Goal: Task Accomplishment & Management: Complete application form

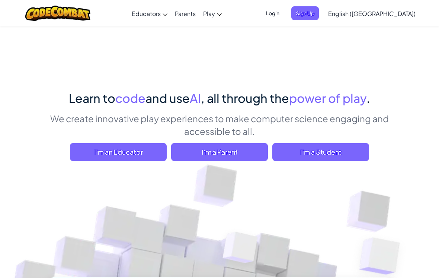
click at [345, 149] on span "I'm a Student" at bounding box center [320, 152] width 97 height 18
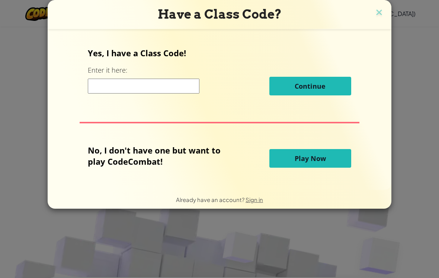
click at [99, 82] on input at bounding box center [144, 86] width 112 height 15
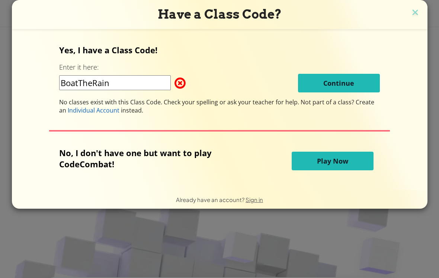
click at [97, 82] on input "BoatTheRain" at bounding box center [115, 82] width 112 height 15
click at [95, 82] on input "BoatTheRain" at bounding box center [115, 82] width 112 height 15
click at [96, 82] on input "BoatTheRain" at bounding box center [115, 82] width 112 height 15
click at [97, 81] on input "BoatTheRain" at bounding box center [115, 82] width 112 height 15
type input "BoatTrueRain"
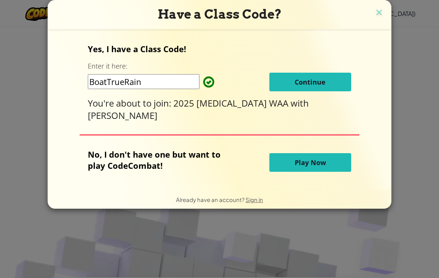
click at [337, 82] on button "Continue" at bounding box center [311, 82] width 82 height 19
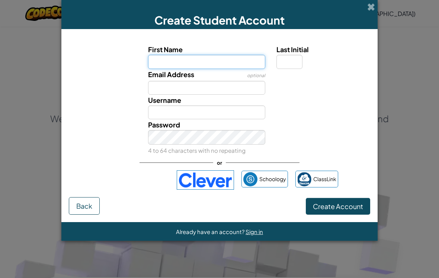
click at [243, 58] on input "First Name" at bounding box center [207, 62] width 118 height 14
type input "S"
type input "Skylab"
click at [198, 63] on input "Skylab" at bounding box center [207, 62] width 118 height 14
type input "Skylah"
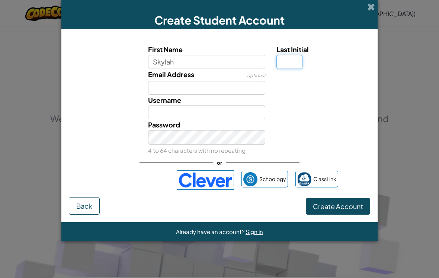
click at [294, 57] on input "Last Initial" at bounding box center [290, 62] width 26 height 14
type input "Skylah"
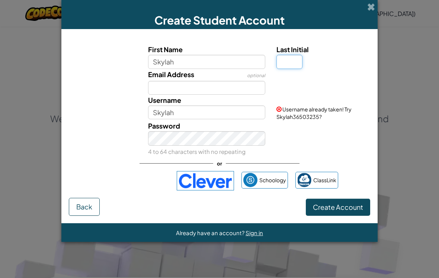
type input "H"
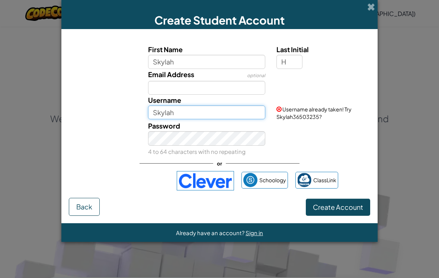
click at [214, 116] on input "Skylah" at bounding box center [207, 112] width 118 height 14
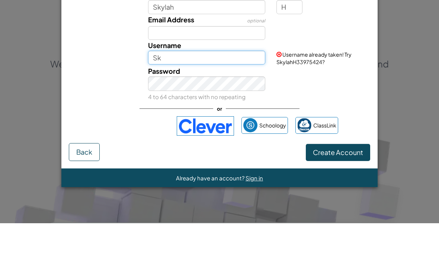
type input "S"
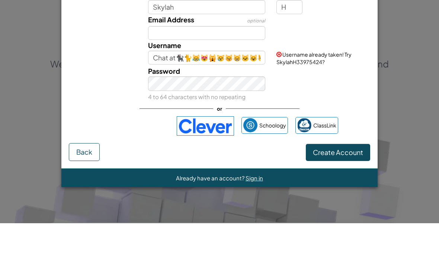
click at [319, 120] on div "Password 4 to 64 characters with no repeating" at bounding box center [219, 138] width 309 height 36
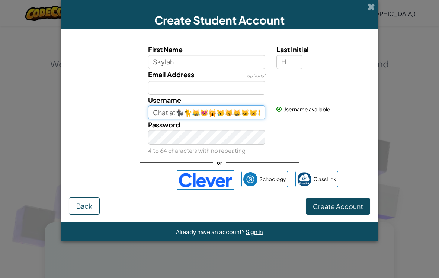
click at [255, 117] on input "Chat at🐈‍⬛🐈😹😻🙀😿😽😸🐱😺😾😼👻😈💩💅🏻💃🏻👯‍♀️👗👡🐶🦊🐻🐭🐼🐹🐻‍❄️🐰🐨🐷🐮🦁🐯🐸🐵🐔🐧🐦🐤🐥🐣🦉🦄🐺🦇" at bounding box center [207, 112] width 118 height 14
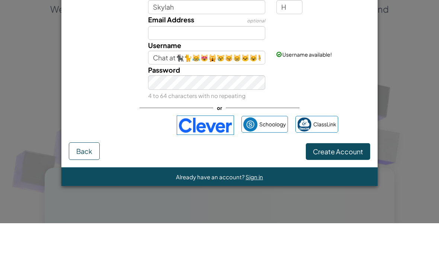
click at [333, 119] on div "Password 4 to 64 characters with no repeating" at bounding box center [219, 137] width 309 height 36
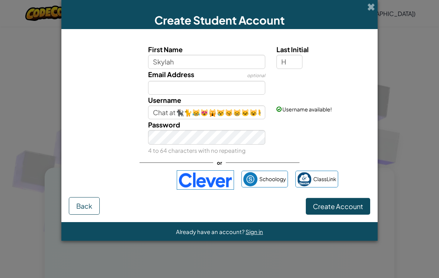
click at [340, 210] on span "Create Account" at bounding box center [338, 206] width 50 height 9
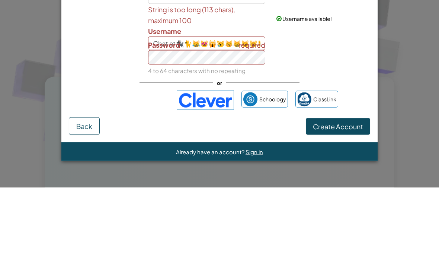
scroll to position [200, 0]
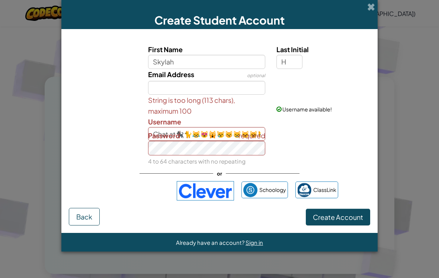
click at [337, 220] on span "Create Account" at bounding box center [338, 217] width 50 height 9
click at [346, 219] on span "Create Account" at bounding box center [338, 217] width 50 height 9
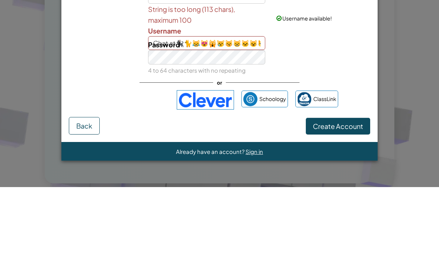
scroll to position [291, 0]
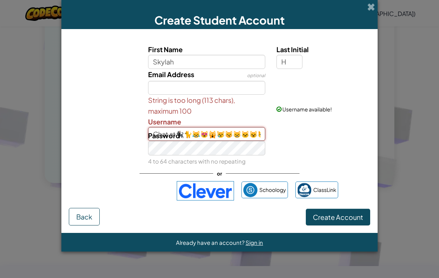
click at [232, 132] on input "Chat at🐈‍⬛🐈😹😻🙀😿😽😸🐱😺😾😼👻😈💩💅🏻💃🏻👯‍♀️👗👡🐶🦊🐻🐭🐼🐹🐻‍❄️🐰🐨🐷🐮🦁🐯🐸🐵🐔🐧🐦🐤🐥🐣🦉🦄🐺🦇🦋🐴" at bounding box center [207, 134] width 118 height 14
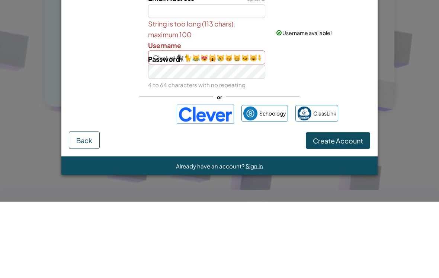
click at [252, 130] on div "Password 4 to 64 characters with no repeating" at bounding box center [207, 148] width 129 height 36
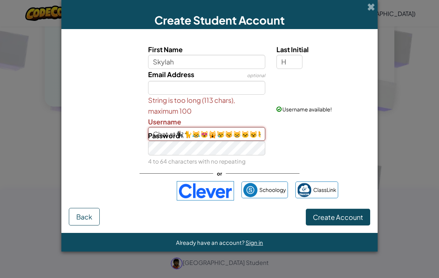
click at [245, 133] on input "Chat at🐈‍⬛🐈😹😻🙀😿😽😸🐱😺😾😼👻😈💩💅🏻💃🏻👯‍♀️👗👡🐶🦊🐻🐭🐼🐹🐻‍❄️🐰🐨🐷🐮🦁🐯🐸🐵🐔🐧🐦🐤🐥🐣🦉🦄🐺🦇🦋🐴" at bounding box center [207, 134] width 118 height 14
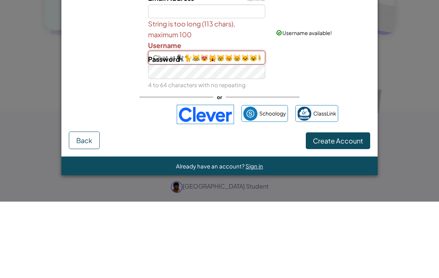
click at [190, 127] on input "Chat at🐈‍⬛🐈😹😻🙀😿😽😸🐱😺😾😼👻😈💩💅🏻💃🏻👯‍♀️👗👡🐶🦊🐻🐭🐼🐹🐻‍❄️🐰🐨🐷🐮🦁🐯🐸🐵🐔🐧🐦🐤🐥🐣🦉🦄🐺🦇🦋🐴" at bounding box center [207, 134] width 118 height 14
click at [193, 130] on div "Password 4 to 64 characters with no repeating" at bounding box center [207, 148] width 129 height 36
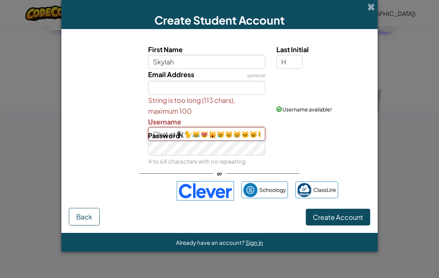
click at [246, 132] on input "Chat at🐈‍⬛🐈😹😻🙀😿😽😸🐱😺😾😼👻😈💩💅🏻💃🏻👯‍♀️👗👡🐶🦊🐻🐭🐼🐹🐻‍❄️🐰🐨🐷🐮🦁🐯🐸🐵🐔🐧🐦🐤🐥🐣🦉🦄🐺🦇🦋🐴" at bounding box center [207, 134] width 118 height 14
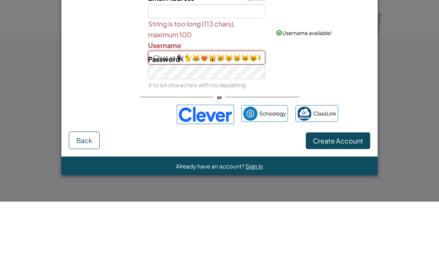
click at [252, 127] on input "Chat at🐈‍⬛🐈😹😻🙀😿😽😸🐱😺😾😼👻😈💩💅🏻💃🏻👯‍♀️👗👡🐶🦊🐻🐭🐼🐹🐻‍❄️🐰🐨🐷🐮🦁🐯🐸🐵🐔🐧🐦🐤🐥🐣🦉🦄🐺🦇🦋🐴" at bounding box center [207, 134] width 118 height 14
click at [190, 127] on input "Chat at🐈‍⬛🐈😹😻🙀😿😽😸🐱😺😾😼👻😈💩💅🏻💃🏻👯‍♀️👗👡🐶🦊🐻🐭🐼🐹🐻‍❄️🐰🐨🐷🐮🦁🐯🐸🐵🐔🐧🐦🐤🐥🐣🦉🦄🐺🦇🦋🐴" at bounding box center [207, 134] width 118 height 14
click at [196, 130] on div "Password 4 to 64 characters with no repeating" at bounding box center [207, 148] width 129 height 36
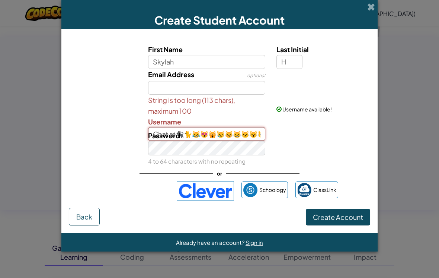
click at [242, 133] on input "Chat at🐈‍⬛🐈😹😻🙀😿😽😸🐱😺😾😼👻😈💩💅🏻💃🏻👯‍♀️👗👡🐶🦊🐻🐭🐼🐹🐻‍❄️🐰🐨🐷🐮🦁🐯🐸🐵🐔🐧🐦🐤🐥🐣🦉🦄🐺🦇🦋🐴" at bounding box center [207, 134] width 118 height 14
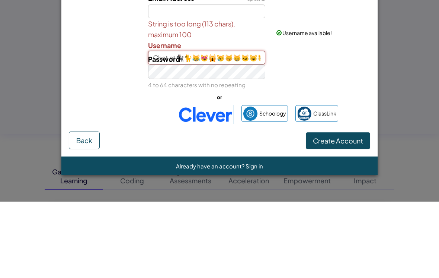
click at [206, 127] on input "Chat at🐈‍⬛🐈😹😻🙀😿😽😸🐱😺😾😼👻😈💩💅🏻💃🏻👯‍♀️👗👡🐶🦊🐻🐭🐼🐹🐻‍❄️🐰🐨🐷🐮🦁🐯🐸🐵🐔🐧🐦🐤🐥🐣🦉🦄🐺🦇🦋🐴" at bounding box center [207, 134] width 118 height 14
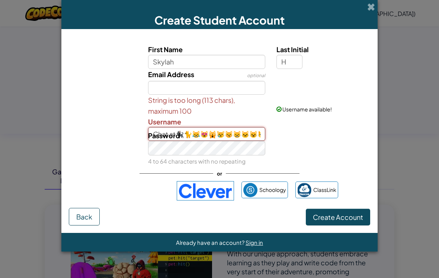
type input "Chat at🐈‍⬛🐈😹😻🙀😿😽😸🐱😺😾😼👻😈💩💅🏻💃🏻👯‍♀️👗👡🐶🦊🐻🐭🐼🐹🐻‍❄️🐰🐨🐷🐮🦁🐯🐣🦉🦄🐺🦇🦋🐴"
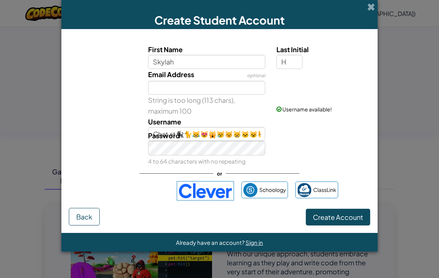
click at [353, 221] on span "Create Account" at bounding box center [338, 217] width 50 height 9
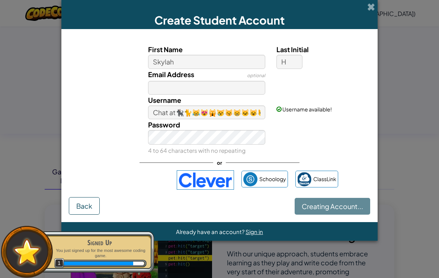
click at [85, 208] on span "Back" at bounding box center [84, 205] width 16 height 9
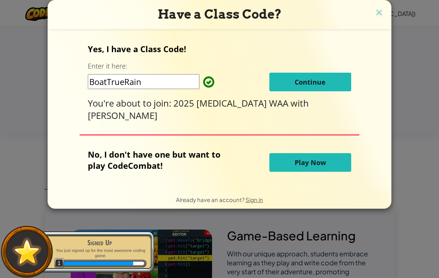
click at [310, 79] on button "Continue" at bounding box center [311, 82] width 82 height 19
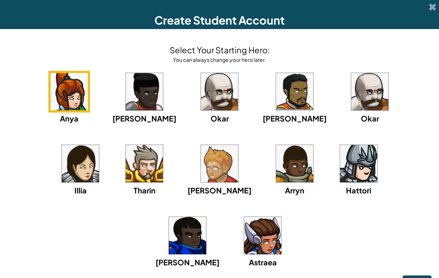
click at [281, 217] on img at bounding box center [262, 235] width 37 height 37
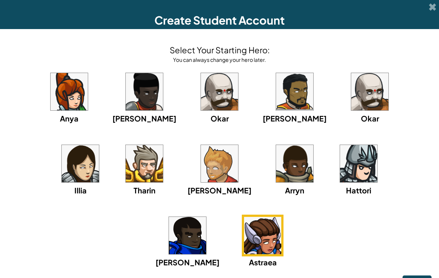
click at [421, 277] on span "Next" at bounding box center [417, 283] width 15 height 9
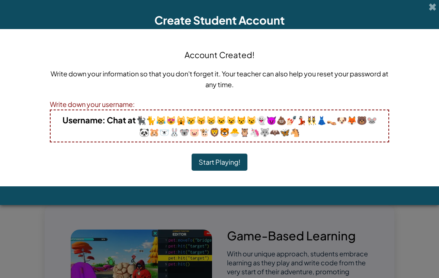
click at [130, 122] on b "Username : Chat at🐈‍⬛🐈😹😻🙀😿😽😸🐱😺😾😼👻😈💩💅🏻💃🏻👯‍♀️👗👡🐶🦊🐻🐭🐼🐹🐻‍❄️🐰🐨🐷🐮🦁🐯🐣🦉🦄🐺🦇🦋🐴" at bounding box center [220, 126] width 315 height 22
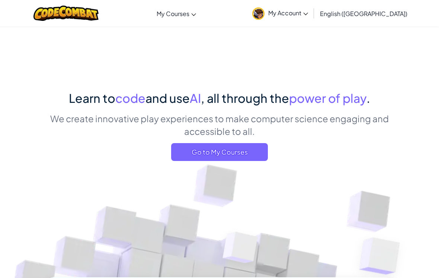
click at [196, 147] on span "Go to My Courses" at bounding box center [219, 152] width 97 height 18
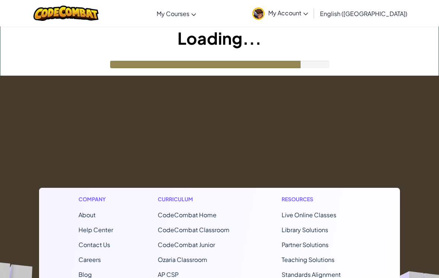
click at [308, 12] on span "My Account" at bounding box center [288, 13] width 40 height 8
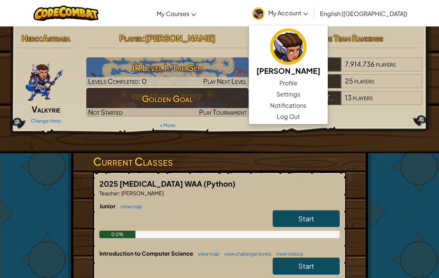
click at [328, 95] on link "Settings" at bounding box center [288, 94] width 79 height 11
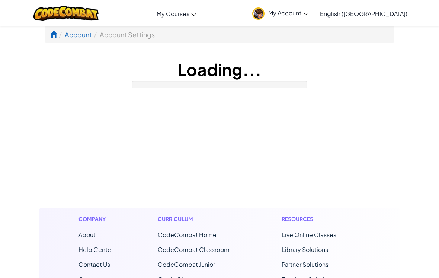
click at [334, 81] on div "Loading..." at bounding box center [220, 73] width 350 height 31
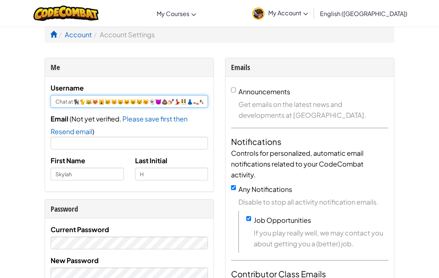
click at [192, 102] on input "Chat at🐈‍⬛🐈😹😻🙀😿😽😸🐱😺😾😼👻😈💩💅🏻💃🏻👯‍♀️👗👡🐶🦊🐻🐭🐼🐹🐻‍❄️🐰🐨🐷🐮🦁🐯🐣🦉🦄🐺🦇🦋🐴" at bounding box center [129, 101] width 157 height 13
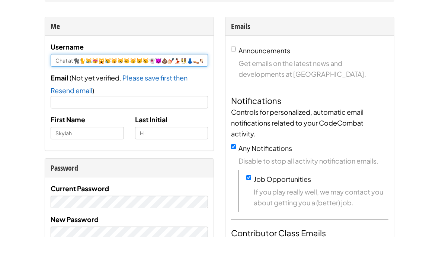
click at [71, 95] on input "Chat at🐈‍⬛🐈😹😻🙀😿😽😸🐱😺😾😼👻😈💩💅🏻💃🏻👯‍♀️👗👡🐶🦊🐻🐭🐼🐹🐻‍❄️🐰🐨🐷🐮🦁🐯🐣🦉🦄🐺🦇🦋🐴" at bounding box center [129, 101] width 157 height 13
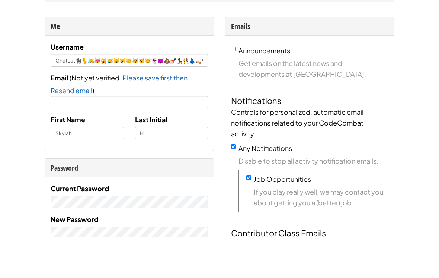
scroll to position [41, 0]
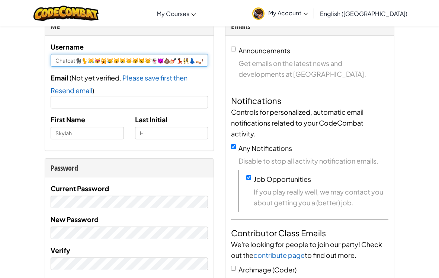
click at [67, 63] on input "Chatcat🐈‍⬛🐈😹😻🙀😿😽😸🐱😺😾😼👻😈💩💅🏻💃🏻👯‍♀️👗👡🐶🦊🐻🐭🐼🐹🐻‍❄️🐰🐨🐷🐮🦁🐯🐣🦉🦄🐺🦇🦋🐴" at bounding box center [129, 60] width 157 height 13
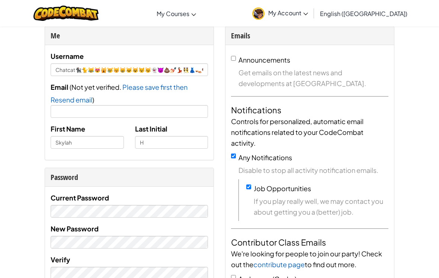
scroll to position [0, 0]
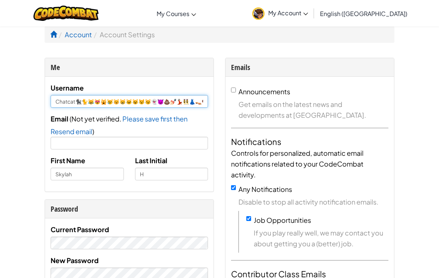
type input "Chatcat🐈‍⬛🐈😹😻🙀😿😽😸🐱😺😾😼👻😈💩💅🏻💃🏻👯‍♀️👗👡🐶🦊🐻🐭🐼🐹🐻‍❄️🐰🐨🐷🐮🦁🐯🐣🦉🦄🐺🦇🦋🐴"
click at [308, 11] on span "My Account" at bounding box center [288, 13] width 40 height 8
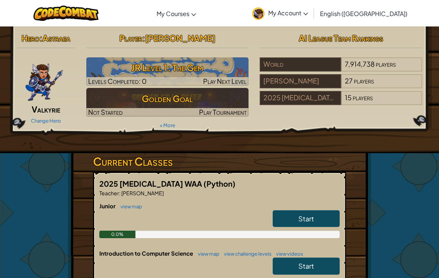
click at [308, 13] on span "My Account" at bounding box center [288, 13] width 40 height 8
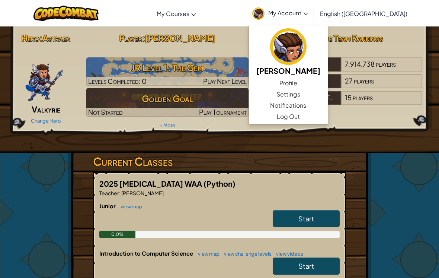
click at [328, 82] on link "Profile" at bounding box center [288, 82] width 79 height 11
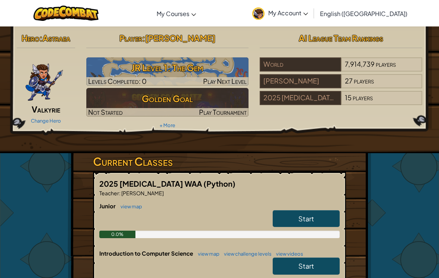
click at [308, 16] on span "My Account" at bounding box center [288, 13] width 40 height 8
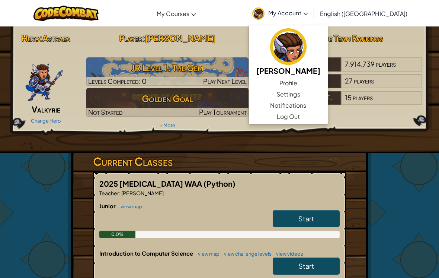
click at [328, 85] on link "Profile" at bounding box center [288, 82] width 79 height 11
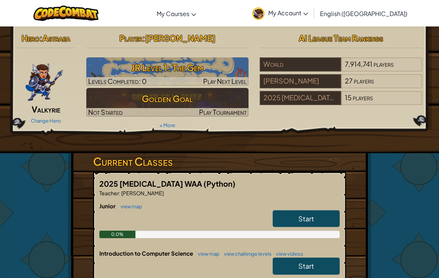
click at [178, 26] on div "Toggle navigation My Courses CodeCombat Classroom Ozaria Classroom AI League Es…" at bounding box center [219, 13] width 443 height 26
click at [312, 17] on link "My Account" at bounding box center [280, 12] width 63 height 23
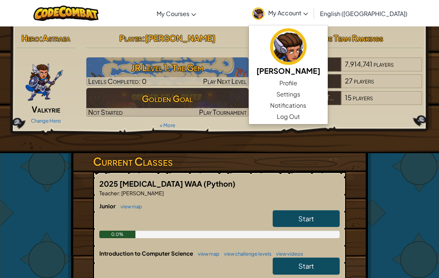
click at [328, 92] on link "Settings" at bounding box center [288, 94] width 79 height 11
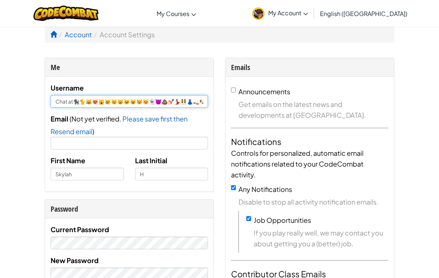
click at [69, 99] on input "Chat at🐈‍⬛🐈😹😻🙀😿😽😸🐱😺😾😼👻😈💩💅🏻💃🏻👯‍♀️👗👡🐶🦊🐻🐭🐼🐹🐻‍❄️🐰🐨🐷🐮🦁🐯🐣🦉🦄🐺🦇🦋🐴" at bounding box center [129, 101] width 157 height 13
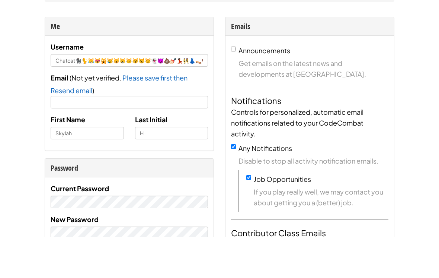
scroll to position [41, 0]
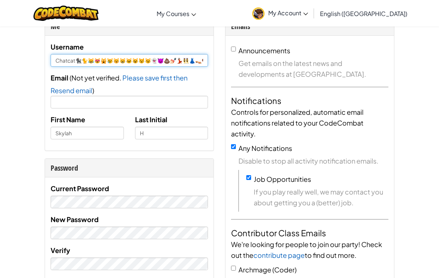
type input "Chatcat🐈‍⬛🐈😹😻🙀😿😽😸🐱😺😾😼👻😈💩💅🏻💃🏻👯‍♀️👗👡🐶🦊🐻🐭🐼🐹🐻‍❄️🐰🐨🐷🐮🦁🐯🐣🦉🦄🐺🦇🦋🐴"
click at [312, 19] on link "My Account" at bounding box center [280, 12] width 63 height 23
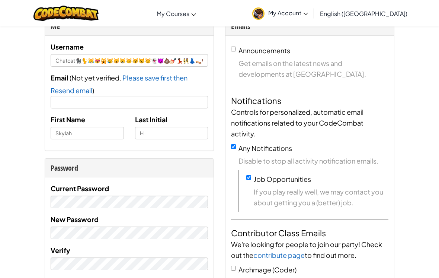
click at [0, 0] on link "CodeCombat Classroom" at bounding box center [0, 0] width 0 height 0
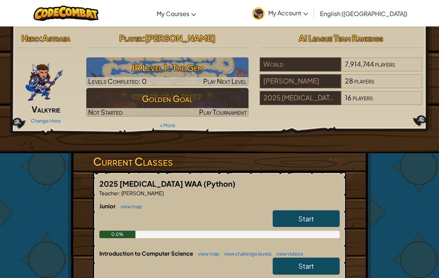
click at [159, 68] on h3 "JR Level 1: The Gem" at bounding box center [167, 67] width 163 height 17
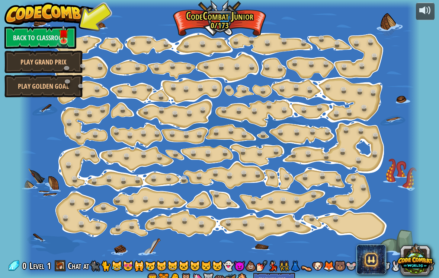
click at [68, 271] on link "Chat at🐈‍⬛🐈😹😻🙀😿😽😸🐱😺😾😼👻😈💩💅🏻💃🏻👯‍♀️👗👡🐶🦊🐻🐭🐼🐹🐻‍❄️🐰🐨🐷🐮🦁🐯🐣🦉🦄🐺🦇🦋🐴" at bounding box center [251, 271] width 367 height 24
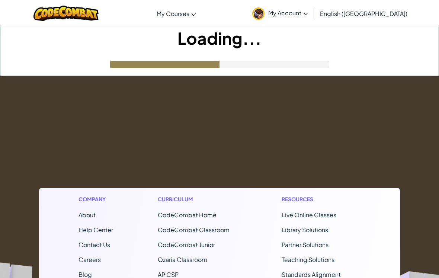
click at [79, 264] on ul "About Help Center Contact Us Careers Blog Podcast" at bounding box center [96, 251] width 35 height 83
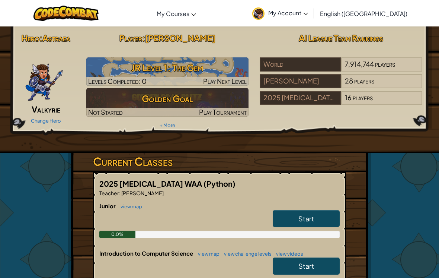
click at [308, 13] on span "My Account" at bounding box center [288, 13] width 40 height 8
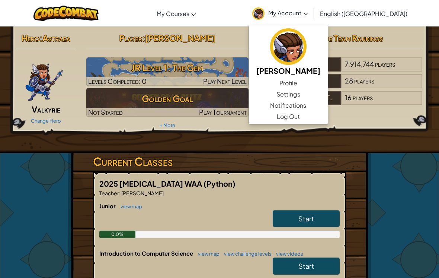
click at [328, 91] on link "Settings" at bounding box center [288, 94] width 79 height 11
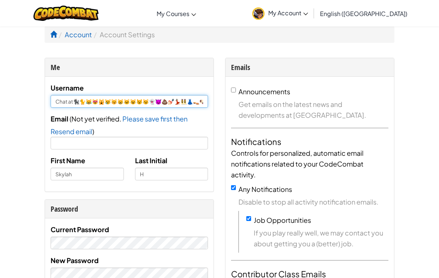
click at [69, 105] on input "Chat at🐈‍⬛🐈😹😻🙀😿😽😸🐱😺😾😼👻😈💩💅🏻💃🏻👯‍♀️👗👡🐶🦊🐻🐭🐼🐹🐻‍❄️🐰🐨🐷🐮🦁🐯🐣🦉🦄🐺🦇🦋🐴" at bounding box center [129, 101] width 157 height 13
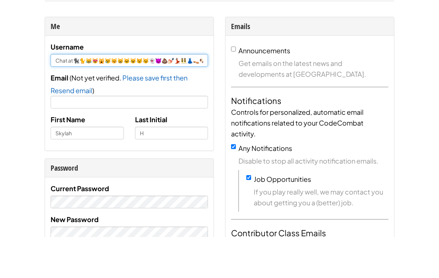
click at [67, 95] on input "Chat at🐈‍⬛🐈😹😻🙀😿😽😸🐱😺😾😼👻😈💩💅🏻💃🏻👯‍♀️👗👡🐶🦊🐻🐭🐼🐹🐻‍❄️🐰🐨🐷🐮🦁🐯🐣🦉🦄🐺🦇🦋🐴" at bounding box center [129, 101] width 157 height 13
click at [73, 95] on input "Chat at🐈‍⬛🐈😹😻🙀😿😽😸🐱😺😾😼👻😈💩💅🏻💃🏻👯‍♀️👗👡🐶🦊🐻🐭🐼🐹🐻‍❄️🐰🐨🐷🐮🦁🐯🐣🦉🦄🐺🦇🦋🐴" at bounding box center [129, 101] width 157 height 13
click at [66, 95] on input "Chat at🐈‍⬛🐈😹😻🙀😿😽😸🐱😺😾😼👻😈💩💅🏻💃🏻👯‍♀️👗👡🐶🦊🐻🐭🐼🐹🐻‍❄️🐰🐨🐷🐮🦁🐯🐣🦉🦄🐺🦇🦋🐴" at bounding box center [129, 101] width 157 height 13
click at [198, 95] on input "Chatc at🐈‍⬛🐈😹😻🙀😿😽😸🐱😺😾😼👻😈💩💅🏻💃🏻👯‍♀️👗👡🐶🦊🐻🐭🐼🐹🐻‍❄️🐰🐨🐷🐮🦁🐯🐣🦉🦄🐺🦇🦋🐴" at bounding box center [129, 101] width 157 height 13
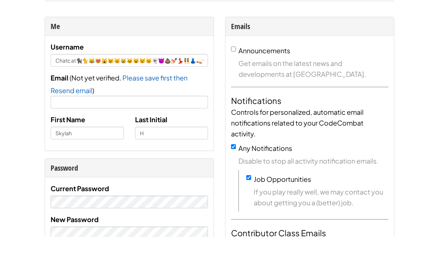
scroll to position [41, 0]
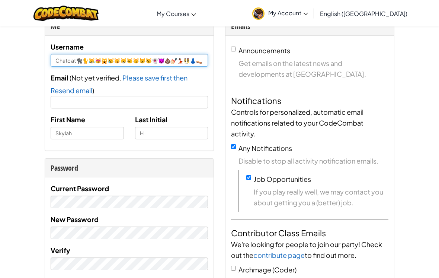
click at [184, 55] on input "Chatc at🐈‍⬛🐈😹😻🙀😿😽😸🐱😺😾😼👻😈💩💅🏻💃🏻👯‍♀️👗👡🐶🦊🐻🐭🐼🐹🐻‍❄️🐰🐨🐷🐮🦁🐯🐣🦉🦄🐺🦇🦋" at bounding box center [129, 60] width 157 height 13
type input "Chatc at🐈‍⬛🐈😹😻🙀😿😽😸🐱😺😾😼👻😈💩💅🏻💃🏻👯‍♀️👗👡🐶🦊🐻🐭🐼🐹🐻‍❄️🐰🐨🐷🐮🦁🐯🐣🦉🦄🐺🦇🦋"
click at [0, 0] on link "CodeCombat Classroom" at bounding box center [0, 0] width 0 height 0
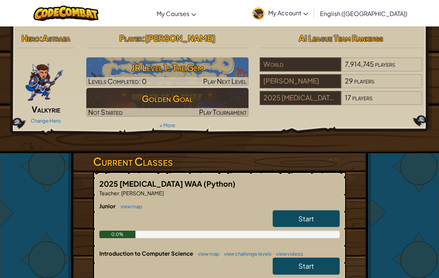
click at [205, 73] on h3 "JR Level 1: The Gem" at bounding box center [167, 67] width 163 height 17
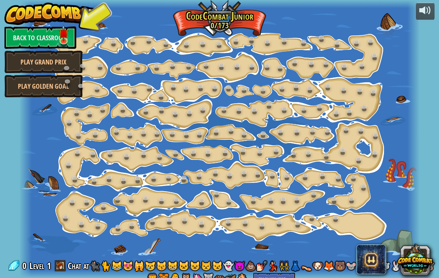
click at [17, 37] on link "Back to Classroom" at bounding box center [40, 37] width 72 height 22
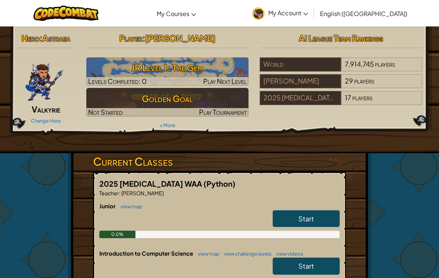
click at [308, 15] on span "My Account" at bounding box center [288, 13] width 40 height 8
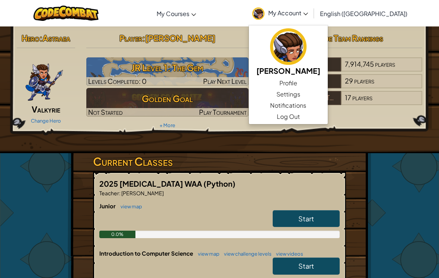
click at [325, 95] on link "Settings" at bounding box center [288, 94] width 79 height 11
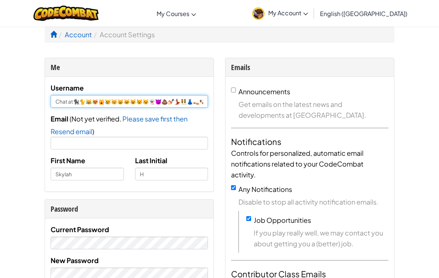
click at [69, 103] on input "Chat at🐈‍⬛🐈😹😻🙀😿😽😸🐱😺😾😼👻😈💩💅🏻💃🏻👯‍♀️👗👡🐶🦊🐻🐭🐼🐹🐻‍❄️🐰🐨🐷🐮🦁🐯🐣🦉🦄🐺🦇🦋🐴" at bounding box center [129, 101] width 157 height 13
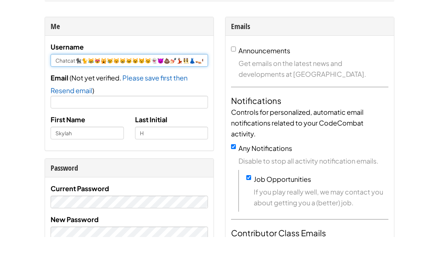
type input "Chatcat🐈‍⬛🐈😹😻🙀😿😽😸🐱😺😾😼👻😈💩💅🏻💃🏻👯‍♀️👗👡🐶🦊🐻🐭🐼🐹🐻‍❄️🐰🐨🐷🐮🦁🐯🐣🦉🦄🐺🦇🦋🐴"
click at [132, 113] on div "Email ( Not yet verified. Please save first then Resend email Email sent! Check…" at bounding box center [129, 131] width 157 height 36
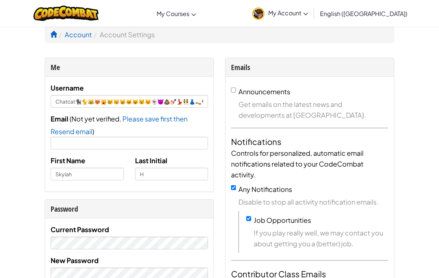
click at [203, 185] on div "First Name [PERSON_NAME] Last Initial H" at bounding box center [129, 170] width 169 height 31
click at [90, 34] on link "Account" at bounding box center [78, 34] width 27 height 9
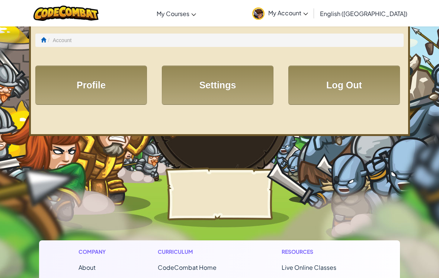
click at [115, 95] on link "Profile" at bounding box center [91, 85] width 112 height 39
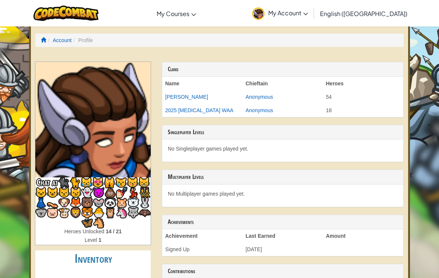
click at [54, 182] on h3 "Chat at🐈‍⬛🐈😹😻🙀😿😽😸🐱😺😾😼👻😈💩💅🏻💃🏻👯‍♀️👗👡🐶🦊🐻🐭🐼🐹🐻‍❄️🐰🐨🐷🐮🦁🐯🐣🦉🦄🐺🦇🦋🐴" at bounding box center [92, 202] width 115 height 50
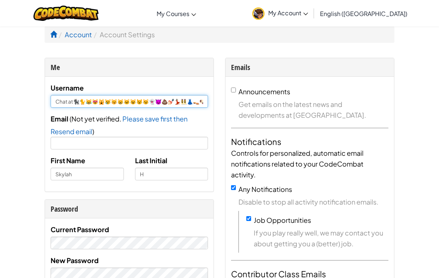
click at [70, 105] on input "Chat at🐈‍⬛🐈😹😻🙀😿😽😸🐱😺😾😼👻😈💩💅🏻💃🏻👯‍♀️👗👡🐶🦊🐻🐭🐼🐹🐻‍❄️🐰🐨🐷🐮🦁🐯🐣🦉🦄🐺🦇🦋🐴" at bounding box center [129, 101] width 157 height 13
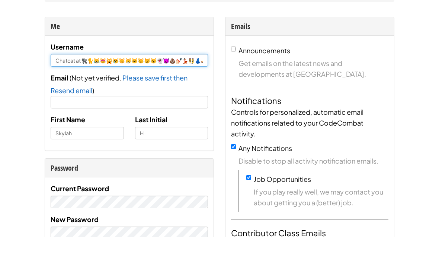
click at [81, 95] on input "Chatcat at🐈‍⬛🐈😹😻🙀😿😽😸🐱😺😾😼👻😈💩💅🏻💃🏻👯‍♀️👗👡🐶🦊🐻🐭🐼🐹🐻‍❄️🐰🐨🐷🐮🦁🐯🐣🦉🦄🐺🦇🦋🐴" at bounding box center [129, 101] width 157 height 13
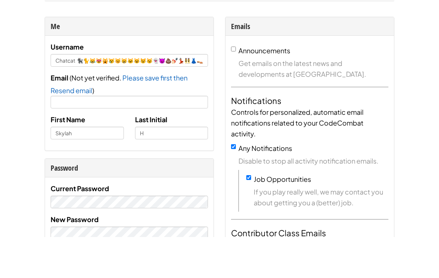
scroll to position [41, 0]
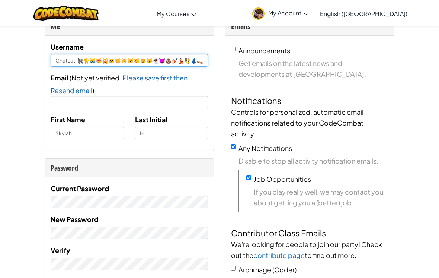
click at [68, 62] on input "Chatcat 🐈‍⬛🐈😹😻🙀😿😽😸🐱😺😾😼👻😈💩💅🏻💃🏻👯‍♀️👗👡🐶🦊🐻🐭🐼🐹🐻‍❄️🐰🐨🐷🐮🦁🐯🐣🦉🦄🐺🦇🦋🐴" at bounding box center [129, 60] width 157 height 13
click at [192, 58] on input "ChatCat 🐈‍⬛🐈😹😻🙀😿😽😸🐱😺😾😼👻😈💩💅🏻💃🏻👯‍♀️👗👡🐶🦊🐻🐭🐼🐹🐻‍❄️🐰🐨🐷🐮🦁🐯🐣🦉🦄🐺🦇🦋🐴" at bounding box center [129, 60] width 157 height 13
type input "ChatCat 🐈‍⬛🐈😹😻🙀😿😽😸🐱😺😾😼👻😈💩💅🏻💃🏻👯‍♀️👗👡🐶🦊🐻🐭🐼🐹🐻‍❄️🐰🐨🐷🐮🦁🐯🐣🦉🦄🐺🦇🦋🐴"
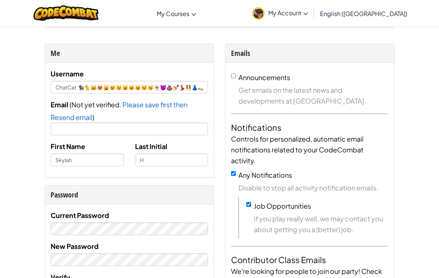
scroll to position [0, 0]
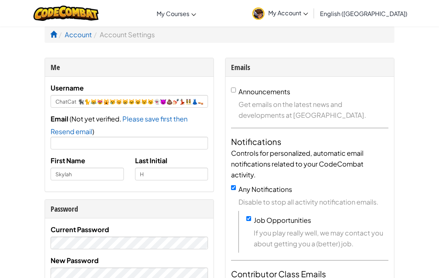
click at [49, 36] on ol "Account Account Settings" at bounding box center [220, 34] width 350 height 17
click at [56, 36] on span at bounding box center [53, 34] width 7 height 7
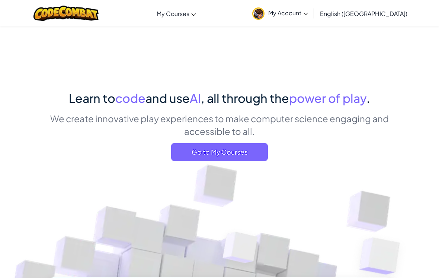
click at [189, 153] on span "Go to My Courses" at bounding box center [219, 152] width 97 height 18
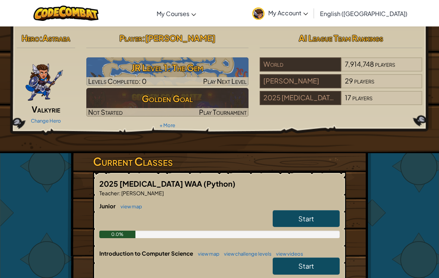
click at [164, 67] on h3 "JR Level 1: The Gem" at bounding box center [167, 67] width 163 height 17
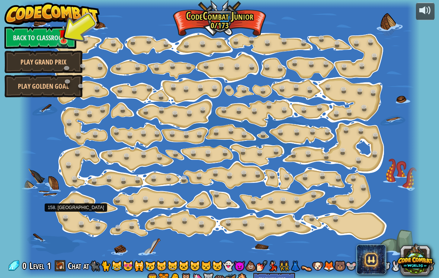
click at [70, 215] on link at bounding box center [67, 217] width 15 height 11
click at [69, 214] on link at bounding box center [67, 217] width 15 height 11
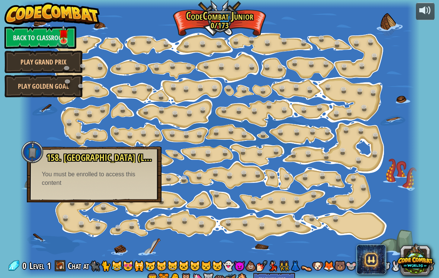
click at [296, 169] on div at bounding box center [219, 139] width 400 height 278
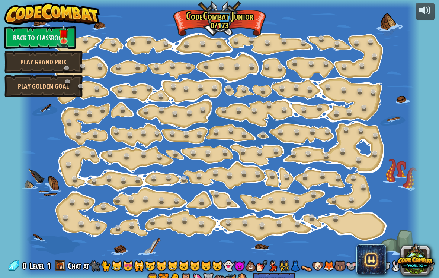
click at [269, 185] on div at bounding box center [219, 139] width 400 height 278
click at [254, 202] on link at bounding box center [255, 200] width 15 height 11
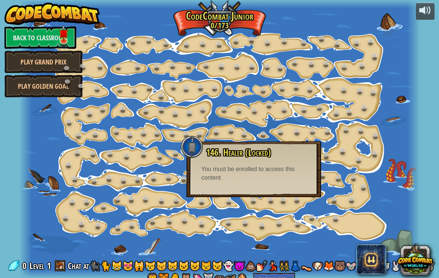
click at [129, 176] on link at bounding box center [125, 180] width 15 height 11
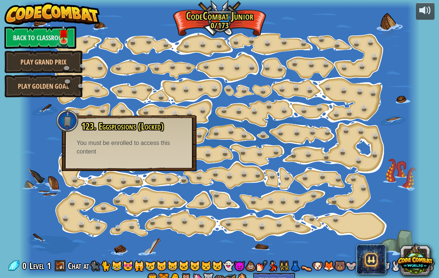
click at [226, 60] on div at bounding box center [219, 139] width 400 height 278
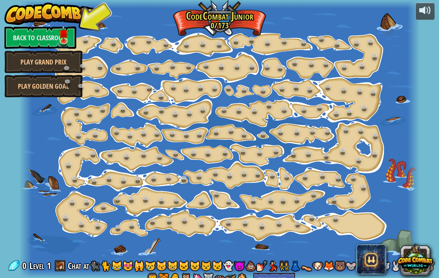
click at [72, 36] on link "Back to Classroom" at bounding box center [40, 37] width 72 height 22
click at [75, 36] on link "Back to Classroom" at bounding box center [40, 37] width 72 height 22
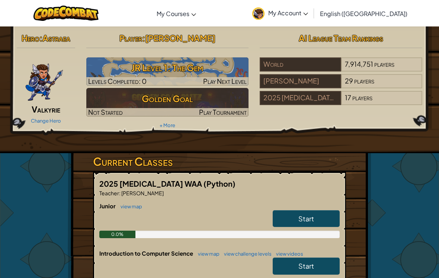
click at [134, 66] on h3 "JR Level 1: The Gem" at bounding box center [167, 67] width 163 height 17
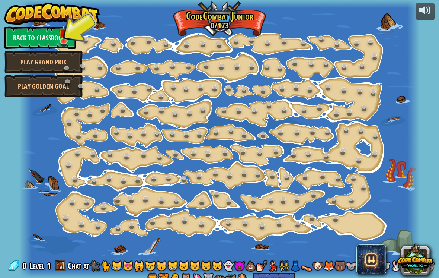
click at [86, 45] on link at bounding box center [87, 39] width 15 height 11
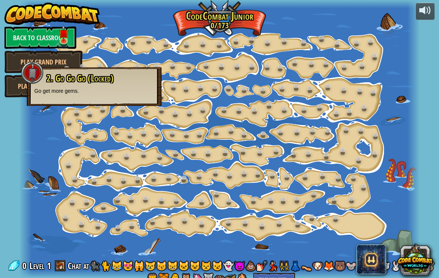
click at [68, 48] on link "Back to Classroom" at bounding box center [40, 37] width 72 height 22
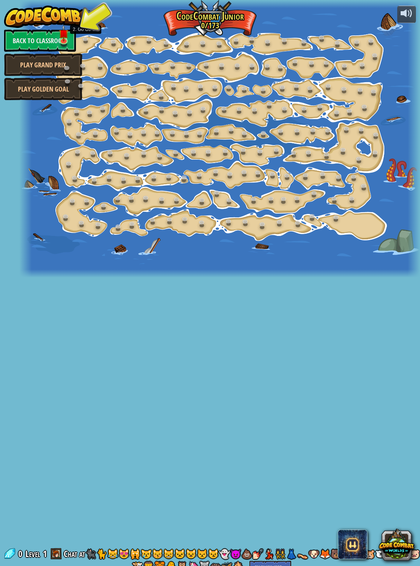
click at [82, 44] on link at bounding box center [87, 39] width 15 height 11
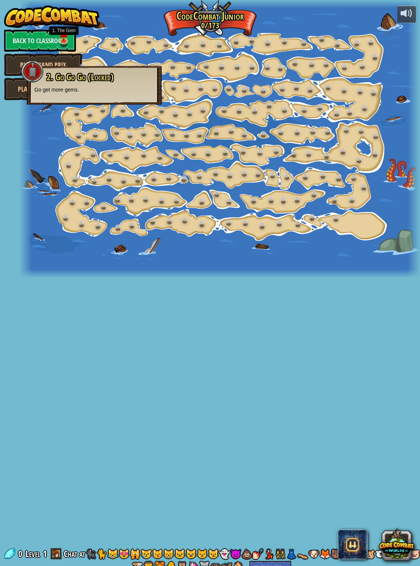
click at [62, 36] on img at bounding box center [64, 33] width 10 height 17
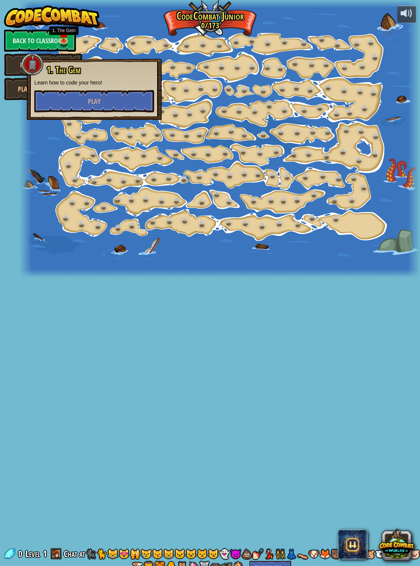
click at [69, 96] on button "Play" at bounding box center [94, 101] width 120 height 22
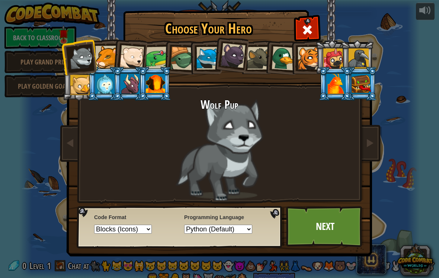
click at [105, 57] on div at bounding box center [106, 57] width 23 height 23
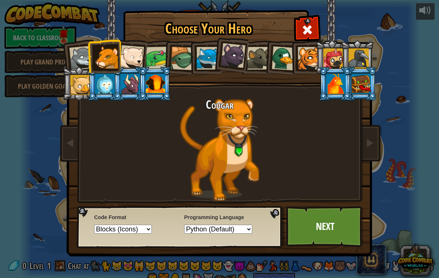
click at [203, 67] on div at bounding box center [208, 58] width 23 height 23
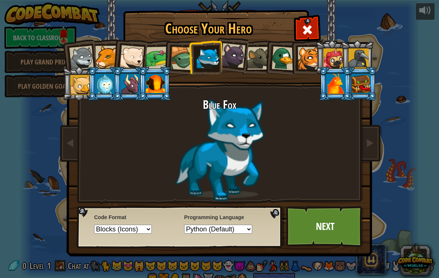
click at [312, 61] on div at bounding box center [309, 58] width 23 height 23
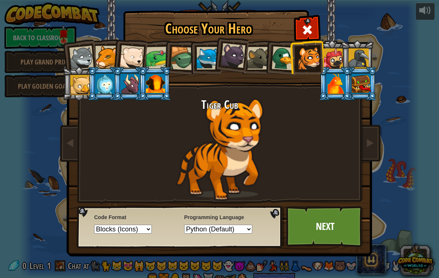
click at [329, 61] on div at bounding box center [333, 58] width 20 height 20
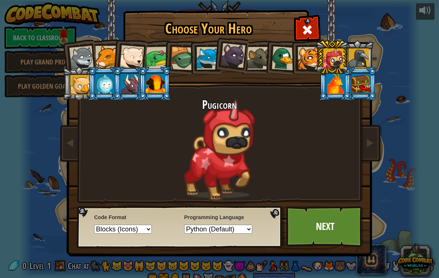
click at [365, 90] on div at bounding box center [361, 84] width 19 height 20
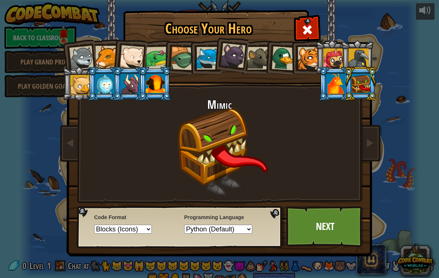
click at [346, 94] on div at bounding box center [335, 84] width 19 height 20
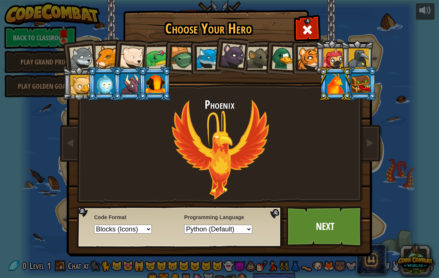
click at [235, 54] on div at bounding box center [233, 55] width 25 height 25
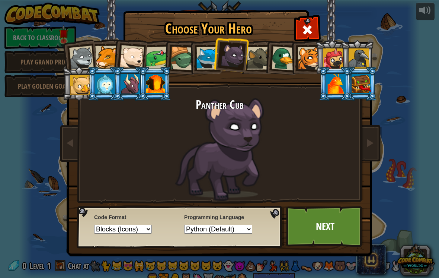
click at [82, 63] on div at bounding box center [81, 58] width 25 height 25
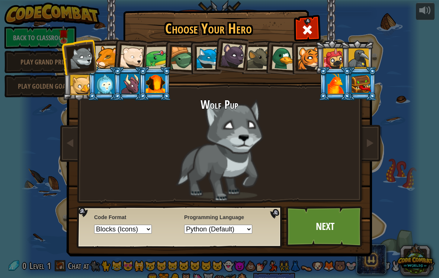
click at [126, 59] on div at bounding box center [131, 57] width 25 height 25
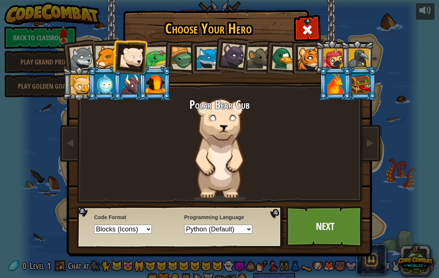
click at [232, 58] on div at bounding box center [233, 55] width 25 height 25
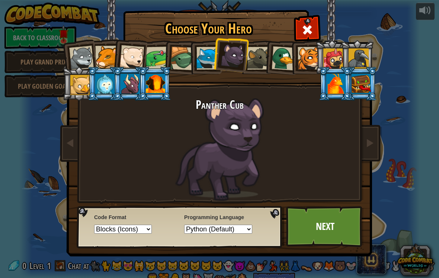
click at [213, 59] on div at bounding box center [208, 58] width 23 height 23
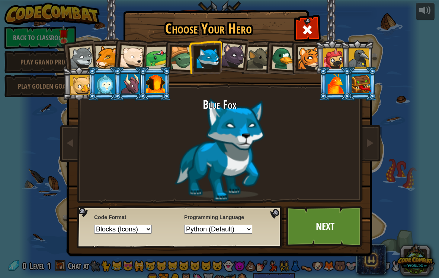
click at [309, 66] on div at bounding box center [309, 58] width 23 height 23
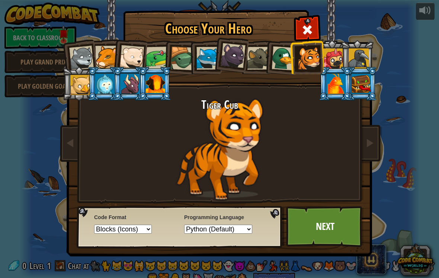
click at [258, 58] on div at bounding box center [258, 58] width 23 height 23
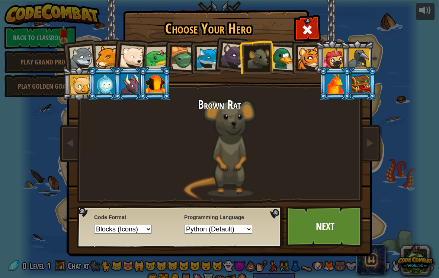
click at [360, 61] on div at bounding box center [359, 58] width 20 height 20
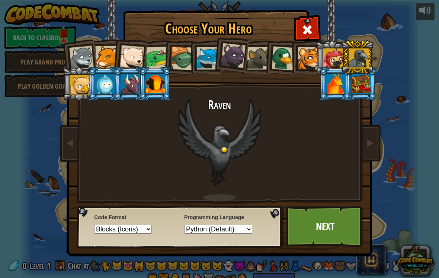
click at [231, 59] on div at bounding box center [233, 55] width 25 height 25
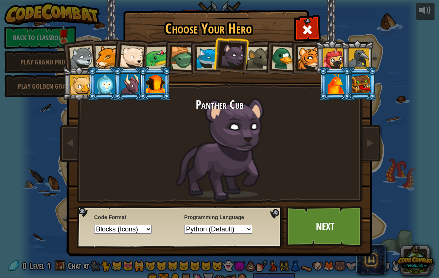
click at [130, 83] on div at bounding box center [130, 84] width 19 height 20
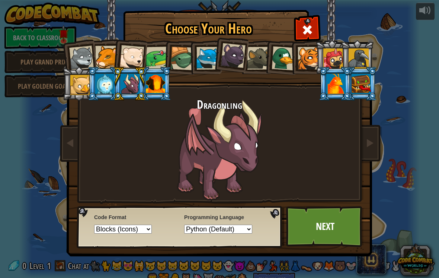
click at [102, 85] on div at bounding box center [104, 84] width 19 height 20
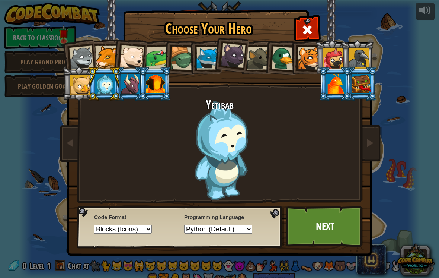
click at [79, 86] on div at bounding box center [80, 85] width 20 height 20
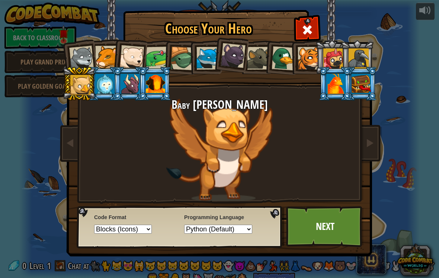
click at [153, 84] on div at bounding box center [155, 84] width 19 height 20
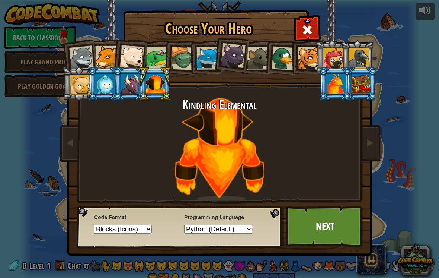
click at [133, 81] on div at bounding box center [130, 84] width 19 height 20
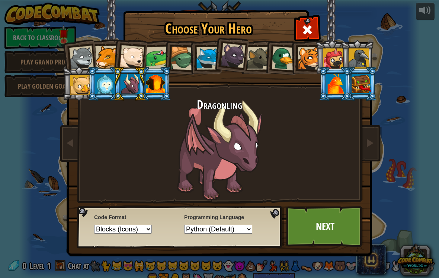
click at [230, 61] on div at bounding box center [233, 55] width 25 height 25
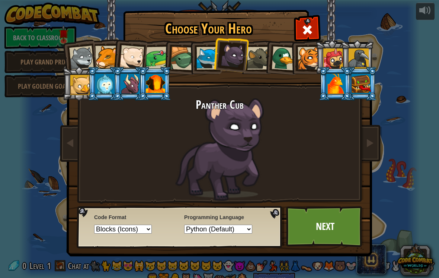
click at [197, 64] on div at bounding box center [208, 58] width 23 height 23
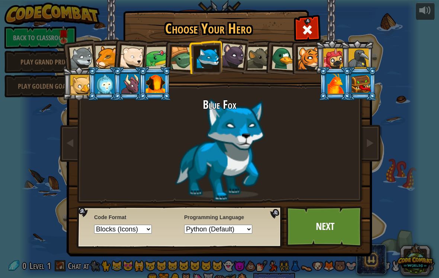
click at [154, 61] on div at bounding box center [157, 58] width 23 height 23
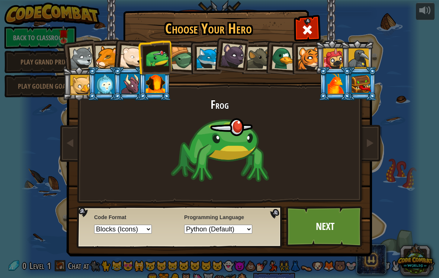
click at [79, 60] on div at bounding box center [81, 58] width 25 height 25
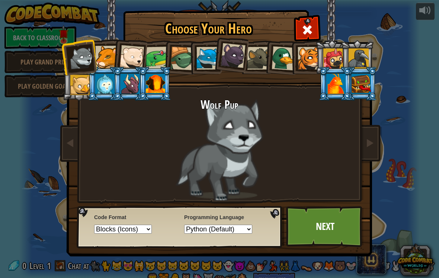
click at [106, 58] on div at bounding box center [106, 57] width 23 height 23
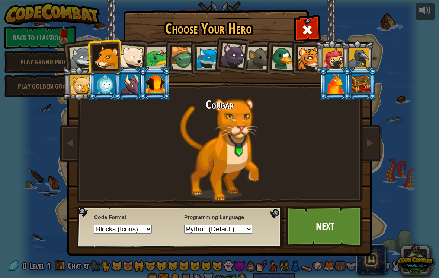
click at [234, 52] on div at bounding box center [233, 55] width 25 height 25
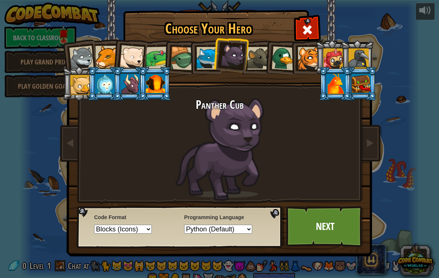
click at [109, 61] on div at bounding box center [106, 57] width 23 height 23
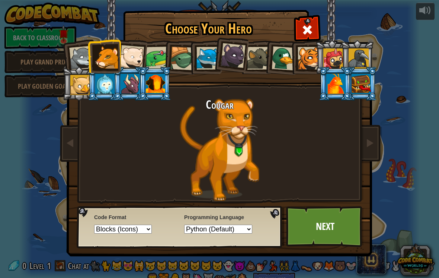
click at [233, 57] on div at bounding box center [233, 55] width 25 height 25
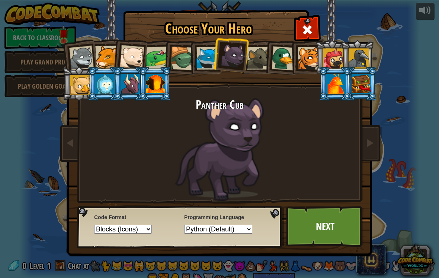
click at [106, 59] on div at bounding box center [106, 57] width 23 height 23
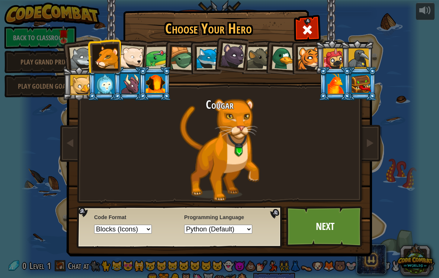
click at [232, 58] on div at bounding box center [233, 55] width 25 height 25
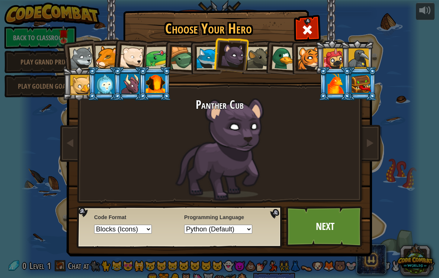
click at [109, 55] on div at bounding box center [106, 57] width 23 height 23
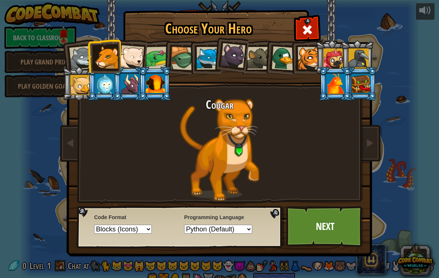
click at [237, 59] on div at bounding box center [233, 55] width 25 height 25
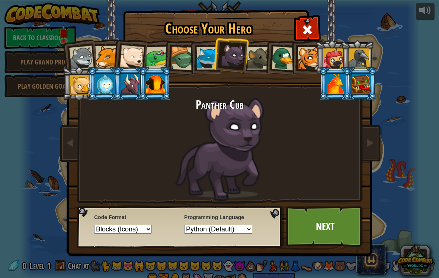
click at [340, 233] on link "Next" at bounding box center [325, 226] width 78 height 41
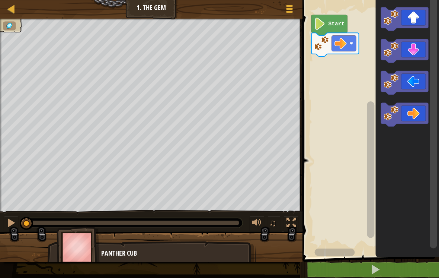
click at [332, 23] on text "Start" at bounding box center [337, 24] width 16 height 6
click at [395, 270] on button at bounding box center [375, 269] width 139 height 17
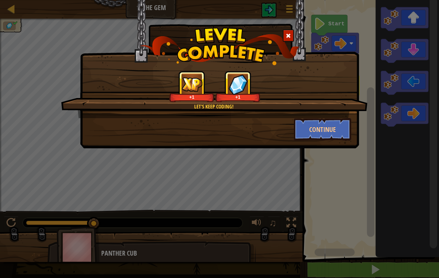
click at [337, 128] on button "Continue" at bounding box center [323, 129] width 58 height 22
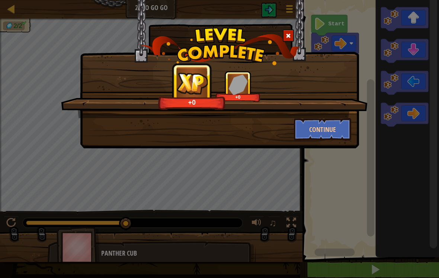
click at [335, 124] on button "Continue" at bounding box center [323, 129] width 58 height 22
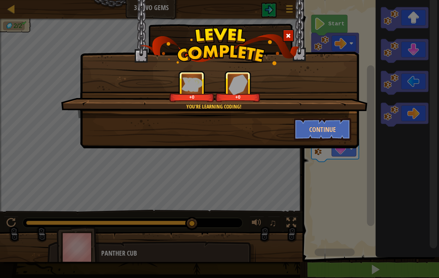
click at [328, 130] on button "Continue" at bounding box center [323, 129] width 58 height 22
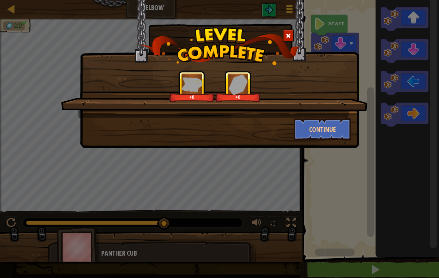
click at [331, 131] on button "Continue" at bounding box center [323, 129] width 58 height 22
click at [328, 130] on button "Continue" at bounding box center [323, 129] width 58 height 22
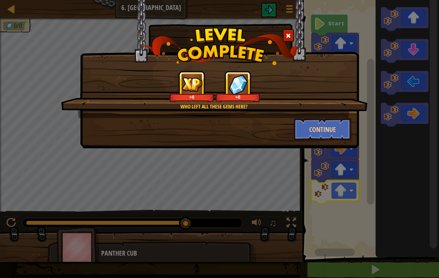
click at [333, 128] on button "Continue" at bounding box center [323, 129] width 58 height 22
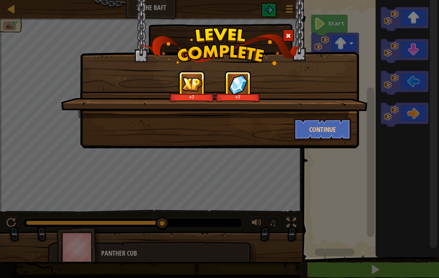
click at [321, 124] on button "Continue" at bounding box center [323, 129] width 58 height 22
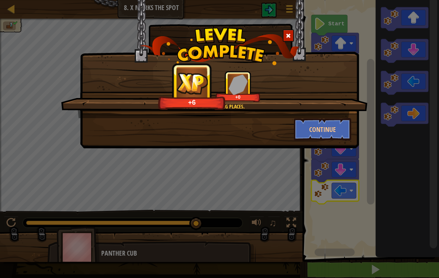
click at [317, 128] on button "Continue" at bounding box center [323, 129] width 58 height 22
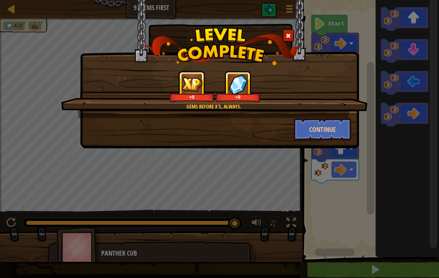
click at [337, 133] on button "Continue" at bounding box center [323, 129] width 58 height 22
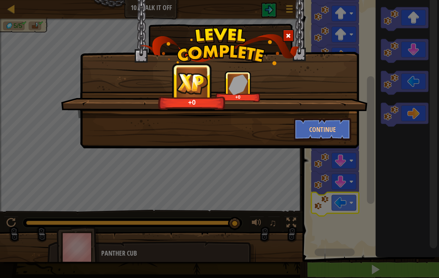
click at [331, 128] on button "Continue" at bounding box center [323, 129] width 58 height 22
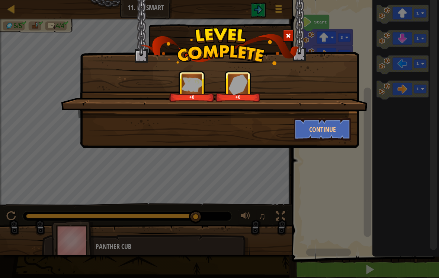
click at [333, 129] on button "Continue" at bounding box center [323, 129] width 58 height 22
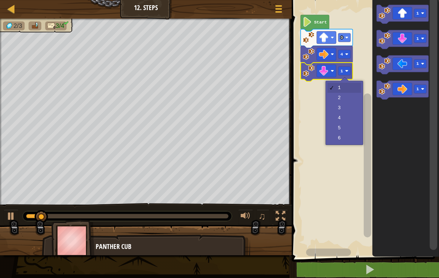
click at [344, 71] on rect "Blockly Workspace" at bounding box center [344, 71] width 12 height 9
click at [342, 72] on text "2" at bounding box center [342, 70] width 3 height 5
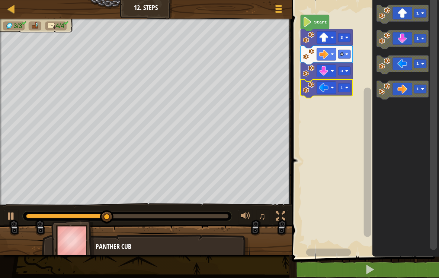
click at [343, 86] on text "1" at bounding box center [342, 87] width 3 height 5
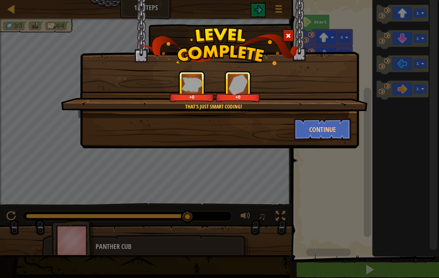
click at [329, 132] on button "Continue" at bounding box center [323, 129] width 58 height 22
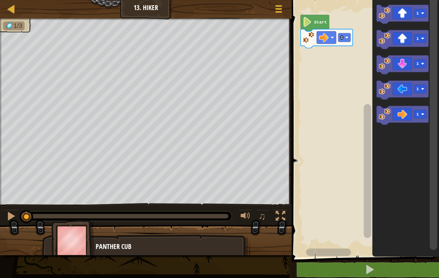
click at [419, 39] on text "1" at bounding box center [418, 38] width 3 height 5
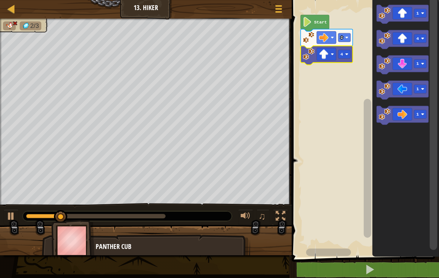
click at [345, 54] on rect "Blockly Workspace" at bounding box center [344, 54] width 12 height 9
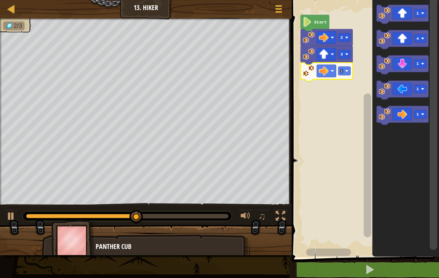
click at [341, 71] on text "1" at bounding box center [342, 70] width 3 height 5
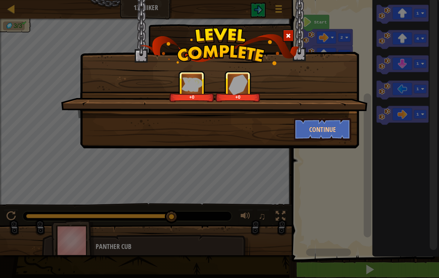
click at [331, 131] on button "Continue" at bounding box center [323, 129] width 58 height 22
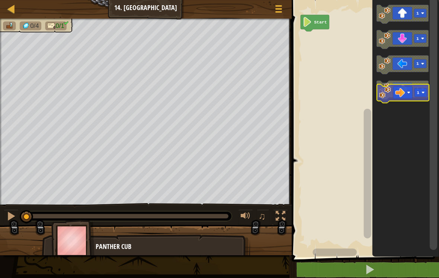
click at [406, 90] on icon "Blockly Workspace" at bounding box center [403, 90] width 52 height 19
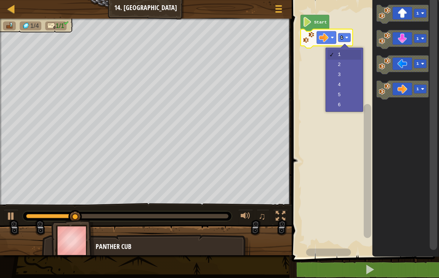
click at [344, 38] on rect "Blockly Workspace" at bounding box center [344, 37] width 12 height 9
click at [346, 36] on image "Blockly Workspace" at bounding box center [346, 37] width 3 height 3
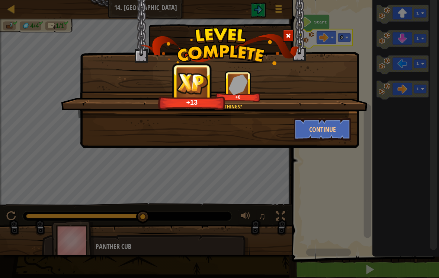
click at [347, 128] on button "Continue" at bounding box center [323, 129] width 58 height 22
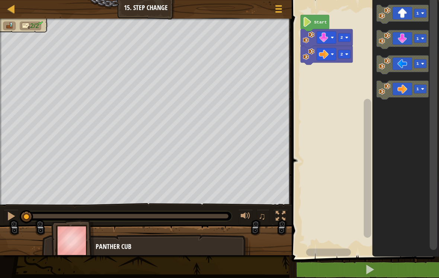
click at [346, 55] on image "Blockly Workspace" at bounding box center [346, 53] width 3 height 3
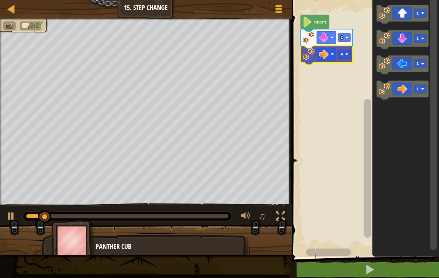
click at [347, 55] on image "Blockly Workspace" at bounding box center [346, 53] width 3 height 3
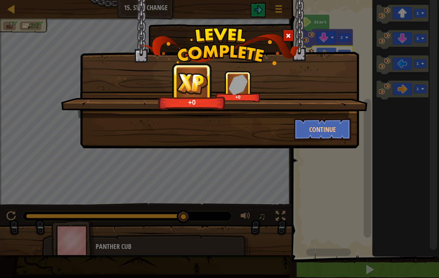
click at [324, 125] on button "Continue" at bounding box center [323, 129] width 58 height 22
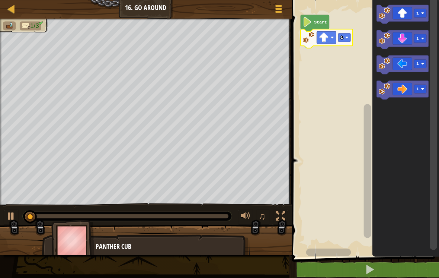
click at [344, 37] on rect "Blockly Workspace" at bounding box center [344, 37] width 12 height 9
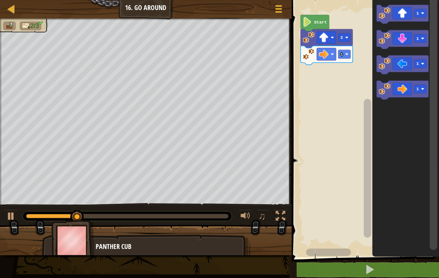
click at [346, 54] on image "Blockly Workspace" at bounding box center [346, 53] width 3 height 3
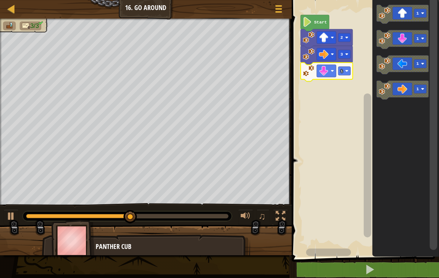
click at [347, 67] on rect "Blockly Workspace" at bounding box center [344, 71] width 12 height 9
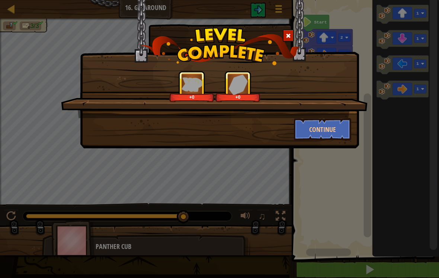
click at [336, 138] on button "Continue" at bounding box center [323, 129] width 58 height 22
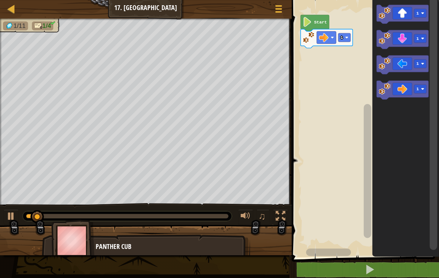
click at [343, 36] on text "1" at bounding box center [342, 37] width 3 height 5
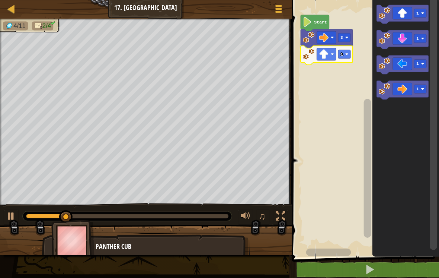
click at [344, 55] on rect "Blockly Workspace" at bounding box center [344, 54] width 12 height 9
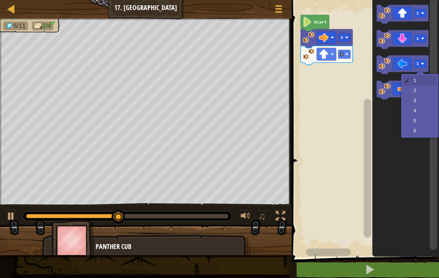
click at [417, 65] on text "1" at bounding box center [418, 63] width 3 height 5
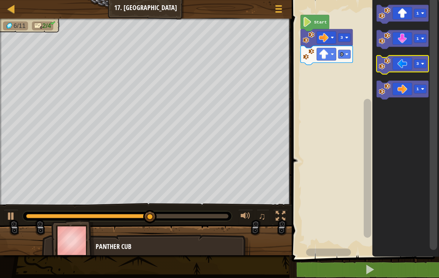
click at [384, 65] on image "Blockly Workspace" at bounding box center [385, 64] width 12 height 12
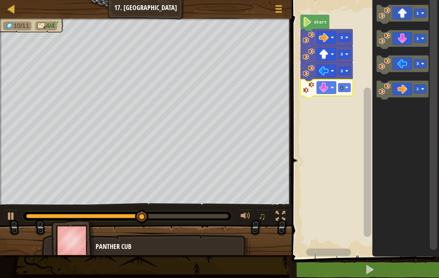
click at [343, 87] on text "1" at bounding box center [342, 87] width 3 height 5
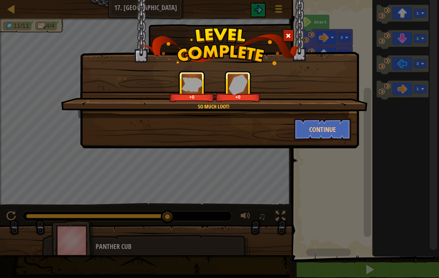
click at [337, 127] on button "Continue" at bounding box center [323, 129] width 58 height 22
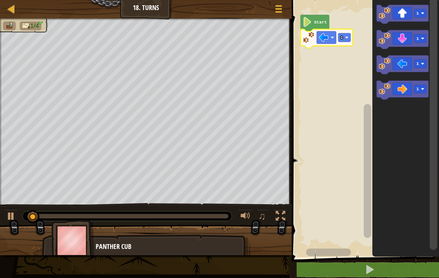
click at [343, 38] on text "1" at bounding box center [342, 37] width 3 height 5
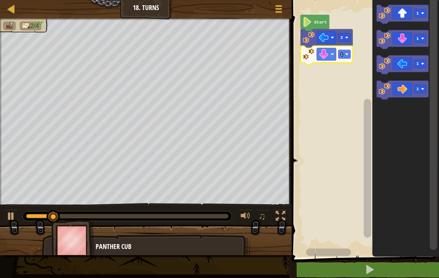
click at [346, 54] on image "Blockly Workspace" at bounding box center [346, 53] width 3 height 3
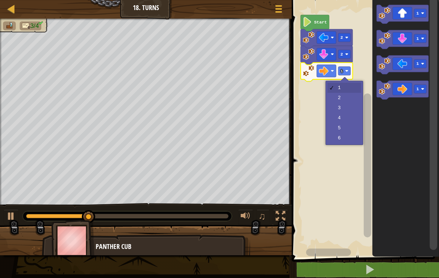
click at [343, 71] on text "1" at bounding box center [342, 70] width 3 height 5
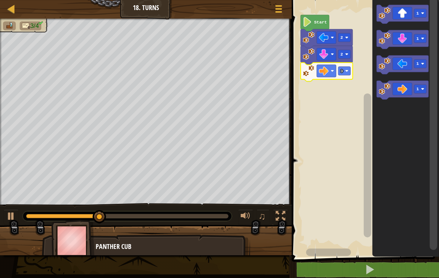
click at [347, 72] on image "Blockly Workspace" at bounding box center [346, 70] width 3 height 3
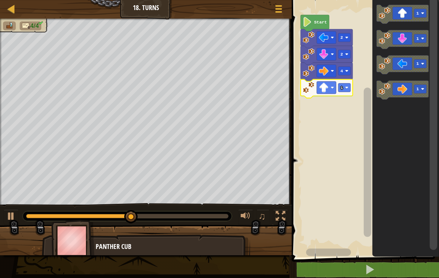
click at [344, 88] on rect "Blockly Workspace" at bounding box center [344, 87] width 12 height 9
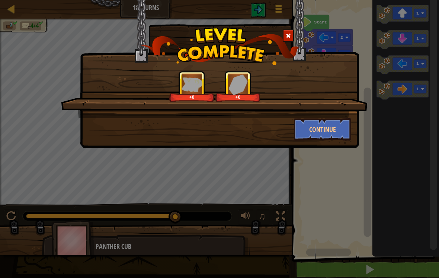
click at [339, 130] on button "Continue" at bounding box center [323, 129] width 58 height 22
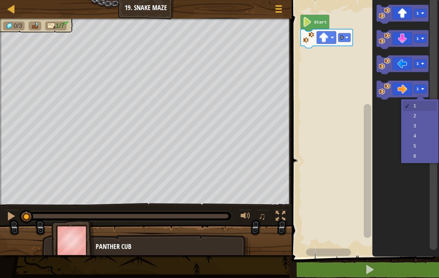
click at [421, 89] on rect "Blockly Workspace" at bounding box center [420, 89] width 12 height 9
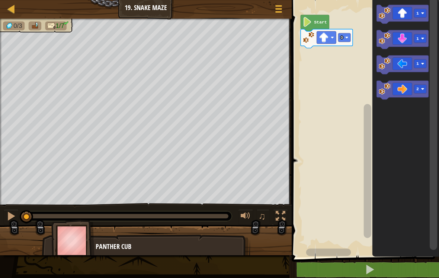
click at [394, 88] on icon "Blockly Workspace" at bounding box center [403, 90] width 52 height 19
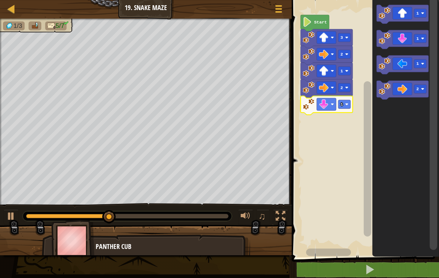
click at [344, 103] on rect "Blockly Workspace" at bounding box center [344, 104] width 12 height 9
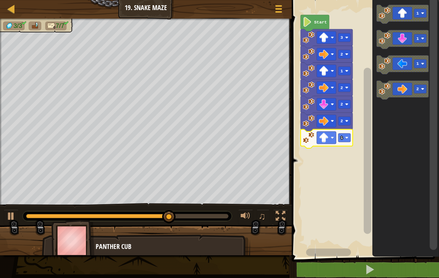
click at [346, 138] on image "Blockly Workspace" at bounding box center [346, 137] width 3 height 3
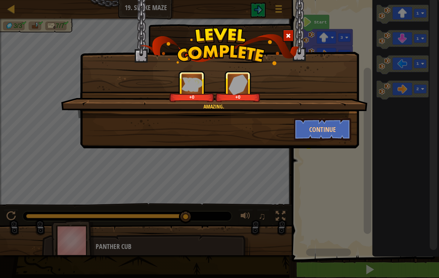
click at [339, 128] on button "Continue" at bounding box center [323, 129] width 58 height 22
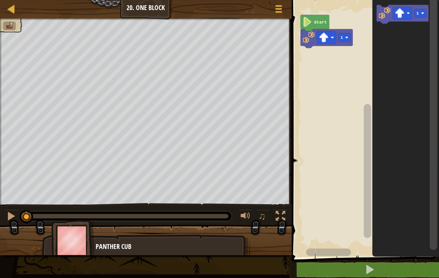
click at [342, 38] on text "1" at bounding box center [342, 37] width 3 height 5
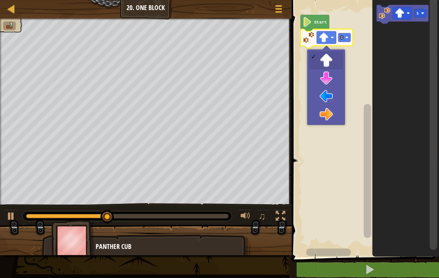
click at [398, 15] on image "Blockly Workspace" at bounding box center [400, 14] width 10 height 10
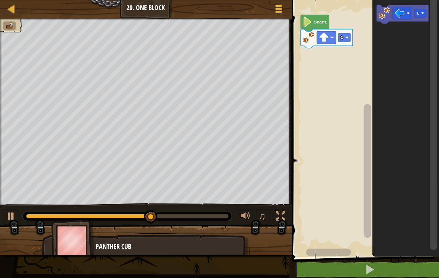
click at [387, 17] on image "Blockly Workspace" at bounding box center [385, 13] width 12 height 12
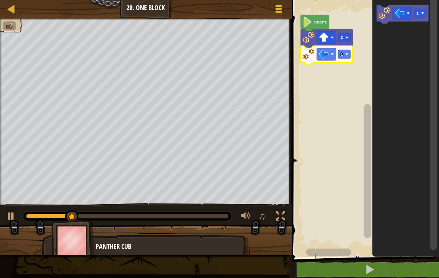
click at [346, 55] on image "Blockly Workspace" at bounding box center [346, 53] width 3 height 3
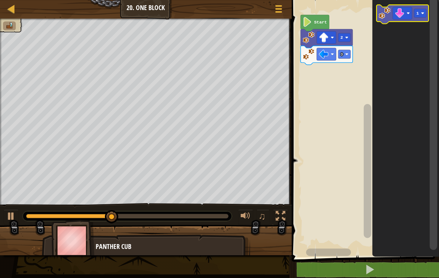
click at [418, 16] on text "1" at bounding box center [418, 13] width 3 height 5
click at [381, 15] on image "Blockly Workspace" at bounding box center [385, 13] width 12 height 12
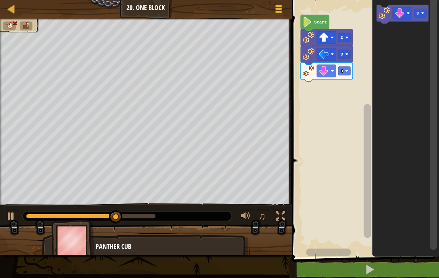
click at [343, 72] on text "3" at bounding box center [342, 70] width 3 height 5
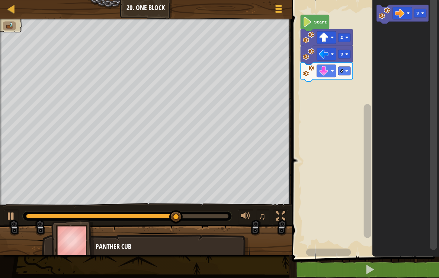
click at [421, 13] on rect "Blockly Workspace" at bounding box center [420, 13] width 12 height 9
click at [382, 16] on image "Blockly Workspace" at bounding box center [385, 13] width 12 height 12
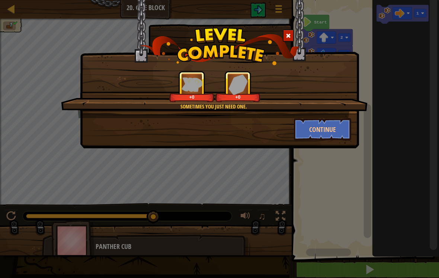
click at [332, 128] on button "Continue" at bounding box center [323, 129] width 58 height 22
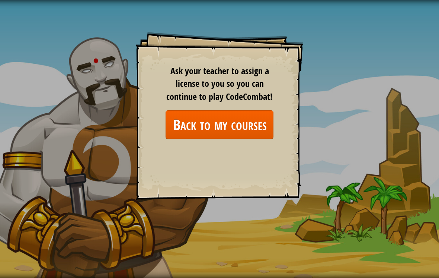
click at [248, 125] on link "Back to my courses" at bounding box center [220, 124] width 108 height 29
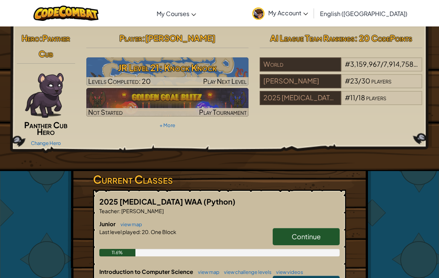
click at [288, 127] on div "Hero : Panther Cub Panther Cub Hero Change Hero Player : [PERSON_NAME] Level 21…" at bounding box center [219, 89] width 417 height 118
click at [319, 234] on span "Continue" at bounding box center [306, 236] width 29 height 9
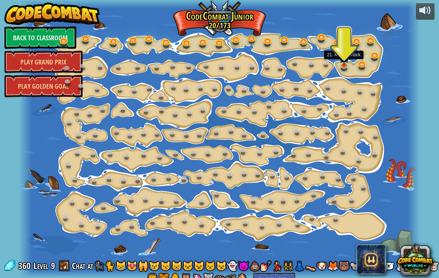
click at [342, 67] on link at bounding box center [345, 65] width 15 height 11
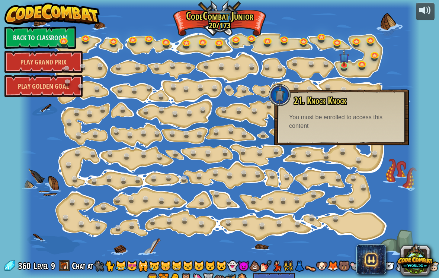
click at [415, 160] on div at bounding box center [414, 139] width 12 height 278
click at [17, 35] on link "Back to Classroom" at bounding box center [40, 37] width 72 height 22
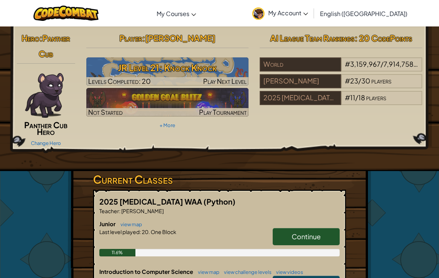
click at [98, 99] on img at bounding box center [167, 102] width 163 height 28
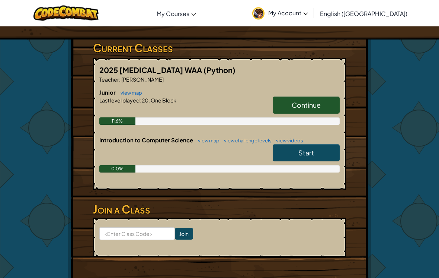
scroll to position [131, 0]
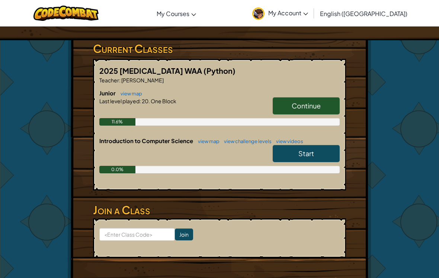
click at [191, 148] on div at bounding box center [219, 155] width 240 height 21
click at [326, 156] on link "Start" at bounding box center [306, 153] width 67 height 17
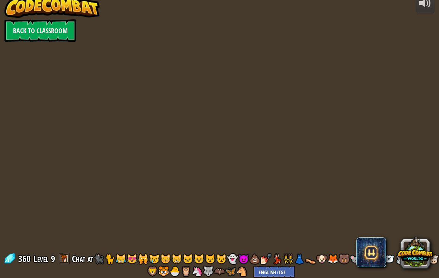
scroll to position [7, 0]
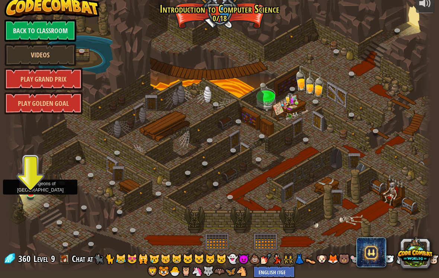
click at [30, 195] on link at bounding box center [31, 194] width 15 height 11
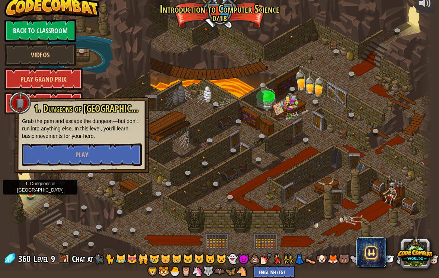
click at [57, 146] on button "Play" at bounding box center [82, 154] width 120 height 22
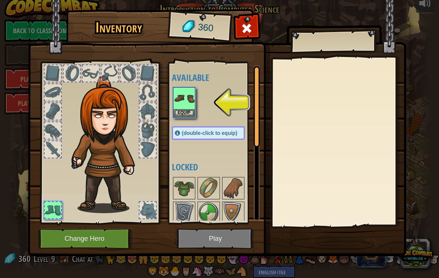
click at [115, 151] on img at bounding box center [108, 144] width 80 height 137
click at [103, 239] on button "Change Hero" at bounding box center [85, 238] width 95 height 20
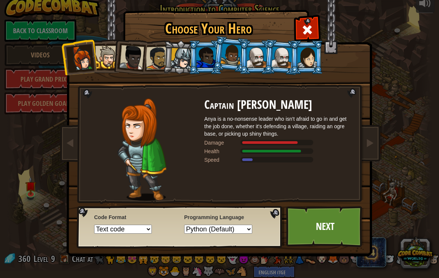
click at [111, 60] on div at bounding box center [106, 57] width 23 height 23
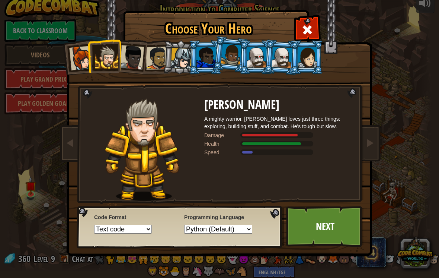
click at [78, 59] on div at bounding box center [81, 58] width 25 height 25
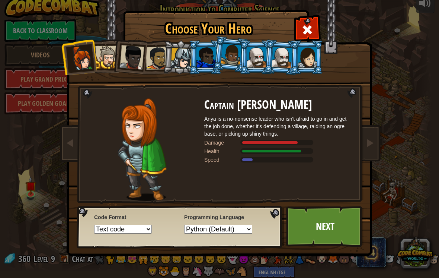
click at [302, 58] on div at bounding box center [307, 57] width 19 height 20
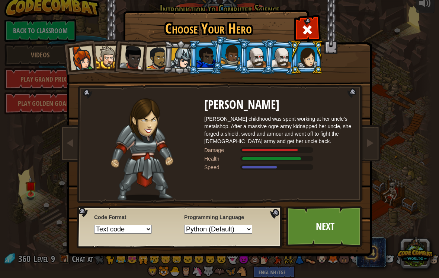
click at [76, 54] on div at bounding box center [81, 58] width 25 height 25
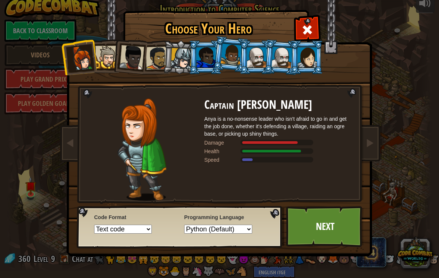
click at [307, 64] on div at bounding box center [307, 57] width 19 height 20
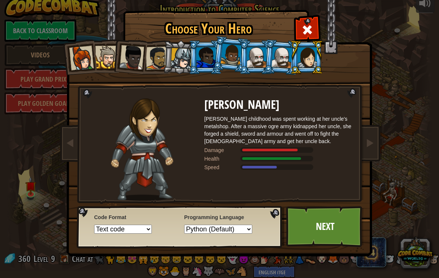
click at [178, 61] on div at bounding box center [181, 58] width 21 height 21
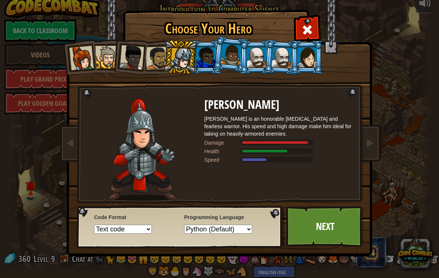
click at [236, 57] on div at bounding box center [231, 55] width 21 height 22
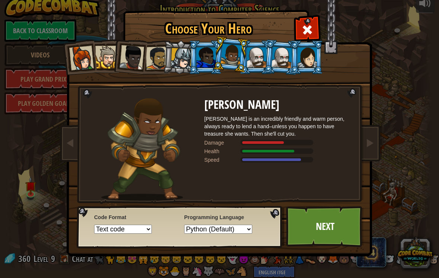
click at [127, 60] on div at bounding box center [131, 57] width 25 height 25
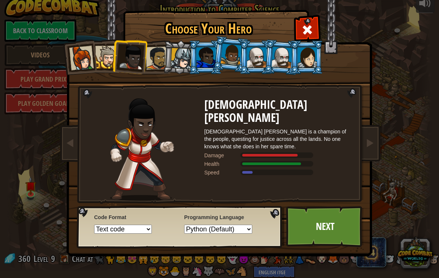
click at [306, 64] on div at bounding box center [307, 57] width 19 height 20
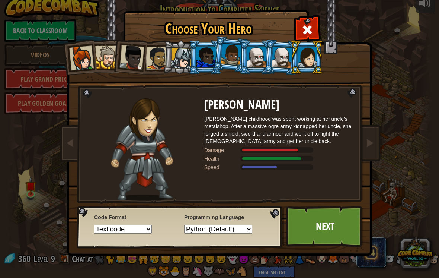
click at [85, 61] on div at bounding box center [81, 58] width 25 height 25
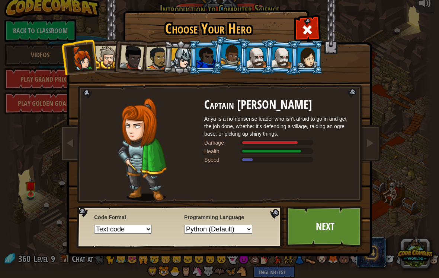
click at [306, 67] on div at bounding box center [307, 57] width 19 height 20
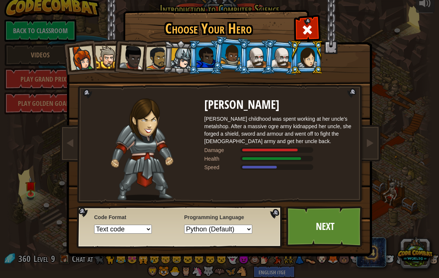
click at [127, 61] on div at bounding box center [131, 57] width 25 height 25
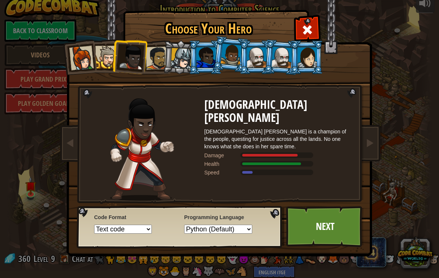
click at [326, 235] on link "Next" at bounding box center [325, 226] width 78 height 41
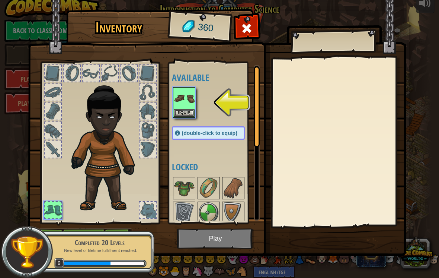
click at [181, 116] on button "Equip" at bounding box center [184, 113] width 21 height 8
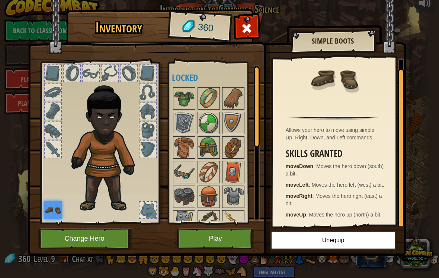
scroll to position [9, 0]
click at [376, 237] on button "Unequip" at bounding box center [334, 240] width 126 height 19
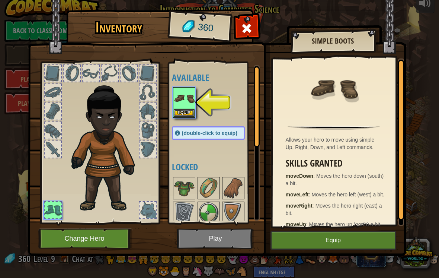
click at [358, 238] on button "Equip" at bounding box center [334, 240] width 126 height 19
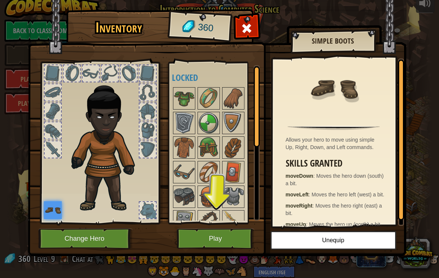
click at [64, 237] on button "Change Hero" at bounding box center [85, 238] width 95 height 20
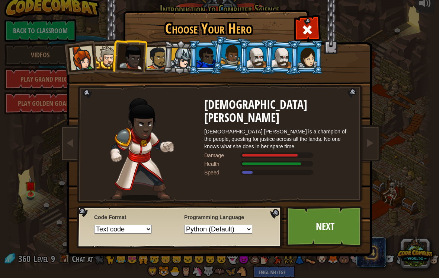
click at [82, 58] on div at bounding box center [81, 58] width 25 height 25
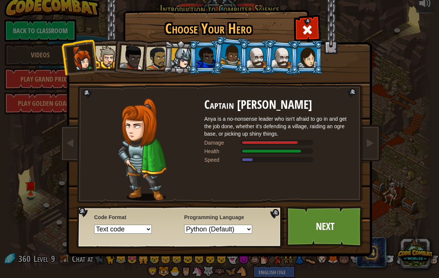
click at [302, 64] on div at bounding box center [307, 57] width 19 height 20
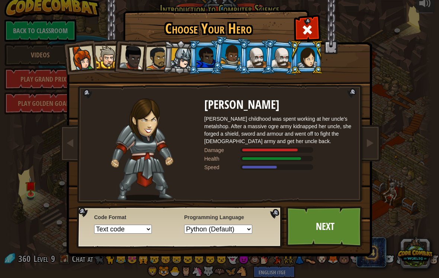
click at [137, 57] on div at bounding box center [131, 57] width 25 height 25
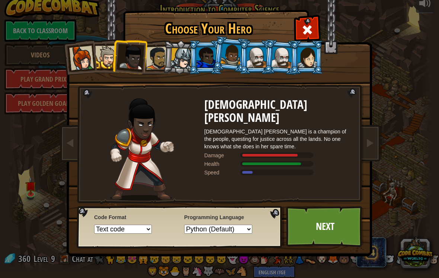
click at [181, 61] on div at bounding box center [181, 58] width 21 height 21
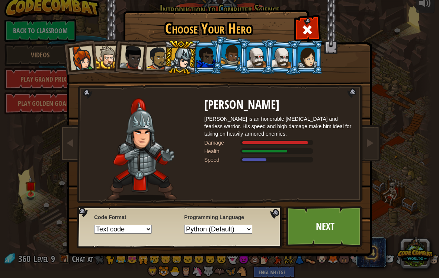
click at [231, 58] on div at bounding box center [231, 55] width 21 height 22
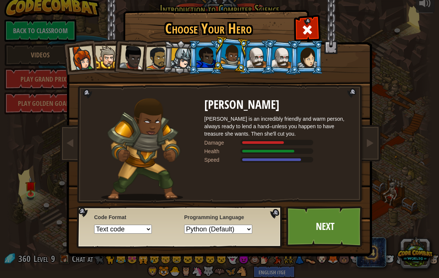
click at [206, 63] on div at bounding box center [206, 57] width 19 height 20
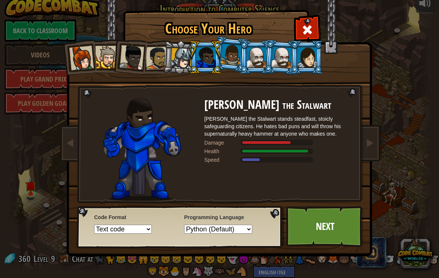
click at [258, 60] on div at bounding box center [256, 57] width 19 height 20
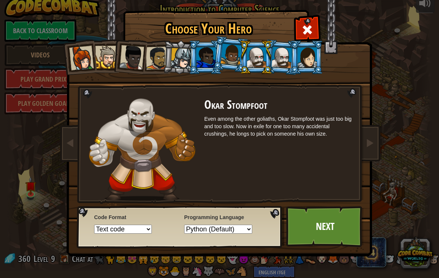
click at [280, 65] on div at bounding box center [282, 57] width 21 height 21
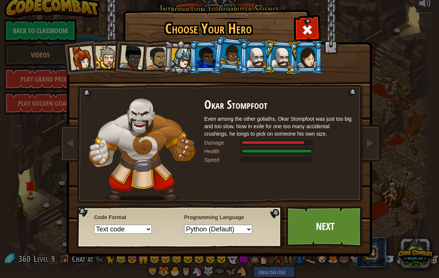
click at [259, 57] on div at bounding box center [256, 57] width 19 height 20
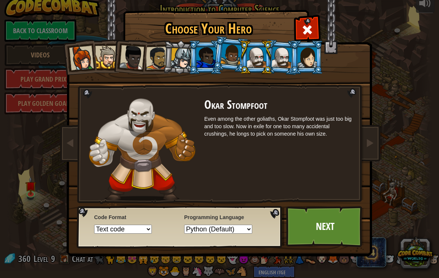
click at [279, 63] on div at bounding box center [282, 57] width 21 height 21
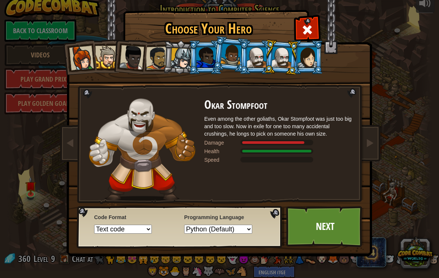
click at [310, 58] on div at bounding box center [307, 57] width 19 height 20
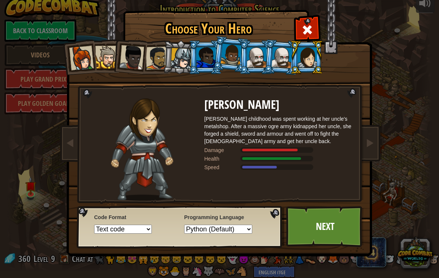
click at [135, 63] on div at bounding box center [131, 57] width 25 height 25
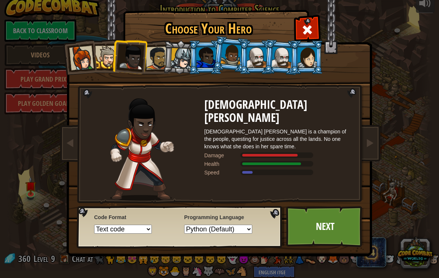
click at [303, 53] on div at bounding box center [307, 57] width 19 height 20
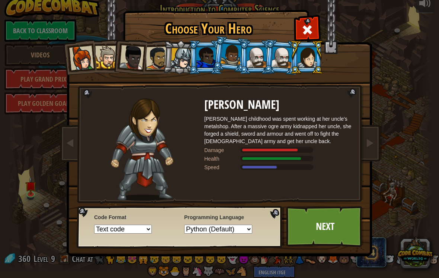
click at [138, 57] on div at bounding box center [131, 57] width 25 height 25
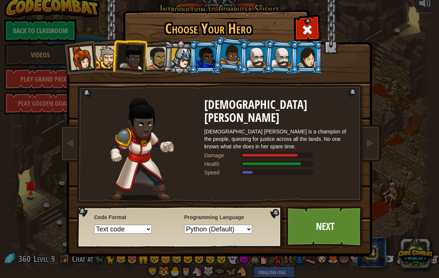
click at [77, 55] on div at bounding box center [81, 58] width 25 height 25
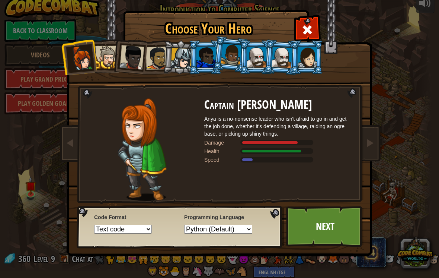
click at [135, 55] on div at bounding box center [131, 57] width 25 height 25
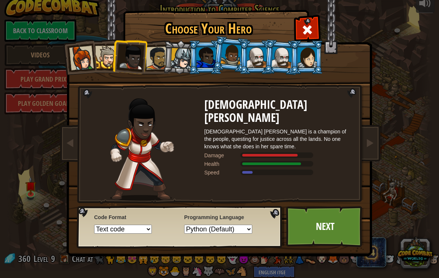
click at [233, 58] on div at bounding box center [231, 55] width 21 height 22
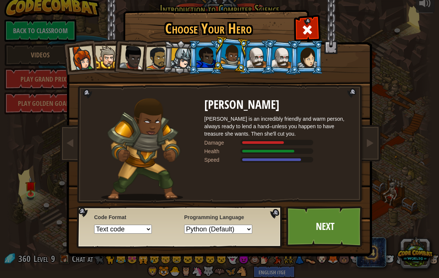
click at [132, 61] on div at bounding box center [131, 57] width 25 height 25
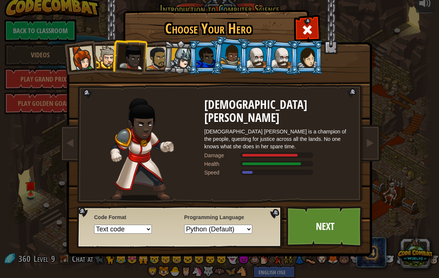
click at [76, 61] on div at bounding box center [81, 58] width 25 height 25
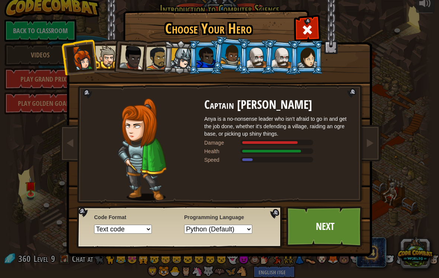
click at [133, 59] on div at bounding box center [131, 57] width 25 height 25
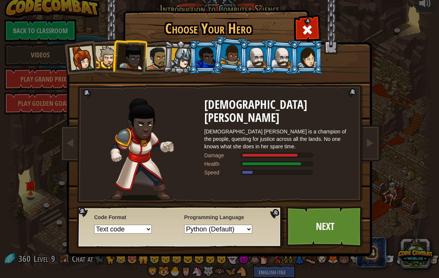
click at [333, 231] on link "Next" at bounding box center [325, 226] width 78 height 41
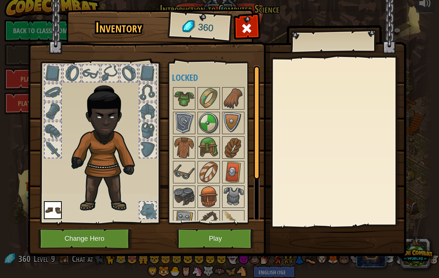
scroll to position [0, 0]
click at [205, 239] on button "Play" at bounding box center [216, 238] width 78 height 20
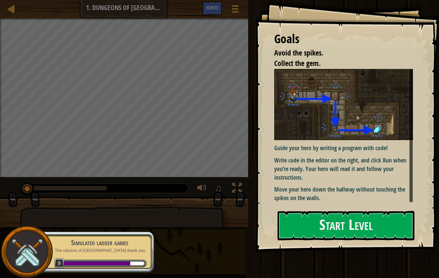
click at [386, 227] on button "Start Level" at bounding box center [346, 225] width 137 height 29
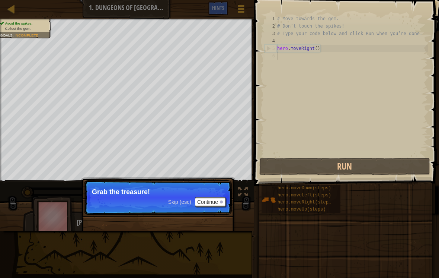
click at [213, 204] on button "Continue" at bounding box center [210, 202] width 31 height 10
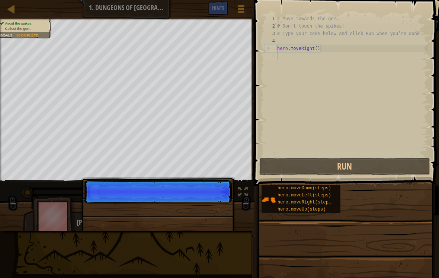
scroll to position [4, 0]
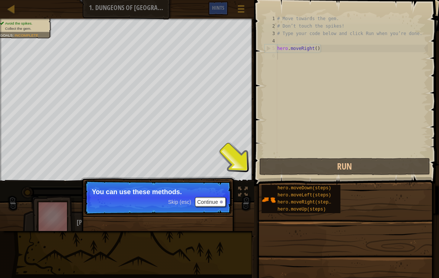
click at [208, 204] on button "Continue" at bounding box center [210, 202] width 31 height 10
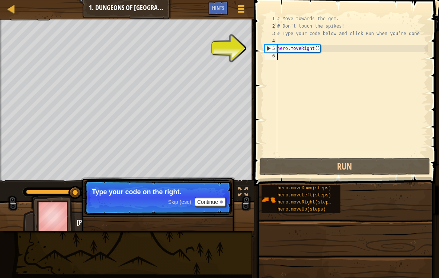
click at [210, 200] on button "Continue" at bounding box center [210, 202] width 31 height 10
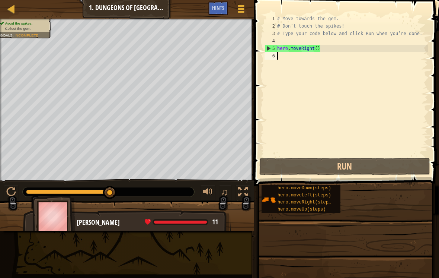
click at [303, 190] on span "hero.moveDown(steps)" at bounding box center [305, 187] width 54 height 5
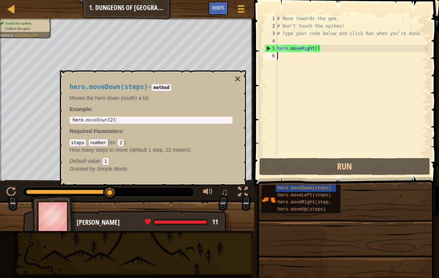
click at [236, 81] on button "×" at bounding box center [238, 79] width 6 height 10
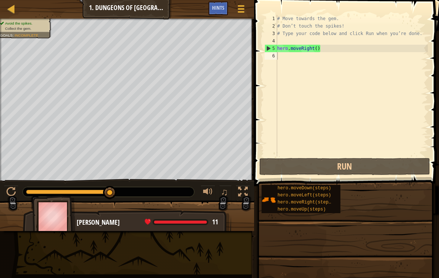
click at [290, 192] on span "hero.moveLeft(steps)" at bounding box center [305, 194] width 54 height 5
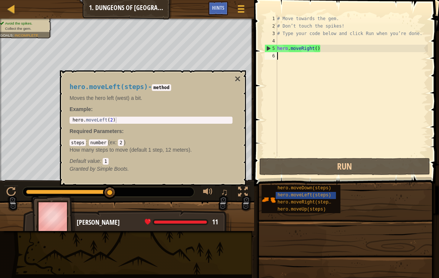
click at [319, 185] on div "hero.moveDown(steps)" at bounding box center [306, 188] width 60 height 7
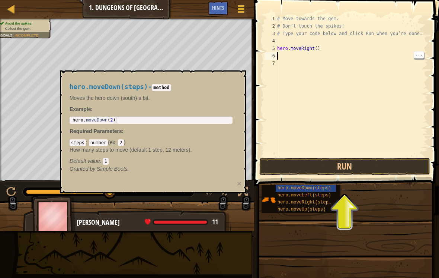
click at [398, 89] on div "# Move towards the gem. # Don’t touch the spikes! # Type your code below and cl…" at bounding box center [352, 93] width 152 height 156
click at [282, 55] on div "# Move towards the gem. # Don’t touch the spikes! # Type your code below and cl…" at bounding box center [352, 93] width 152 height 156
click at [320, 187] on span "hero.moveDown(steps)" at bounding box center [305, 187] width 54 height 5
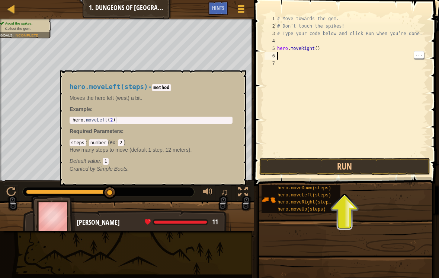
click at [325, 193] on span "hero.moveLeft(steps)" at bounding box center [305, 194] width 54 height 5
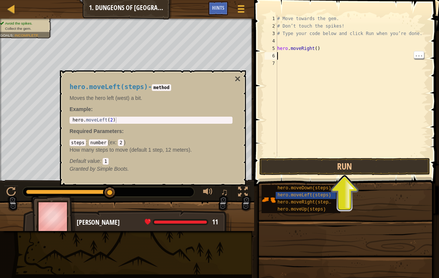
click at [309, 192] on div "hero.moveLeft(steps)" at bounding box center [306, 195] width 60 height 7
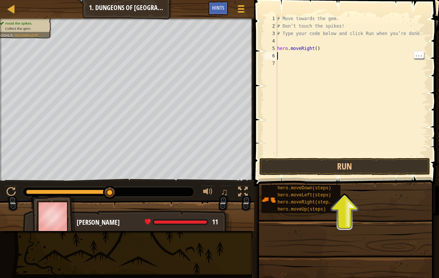
type textarea "k"
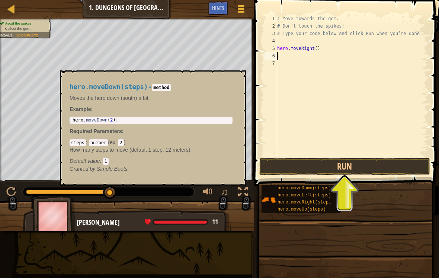
click at [314, 186] on span "hero.moveDown(steps)" at bounding box center [305, 187] width 54 height 5
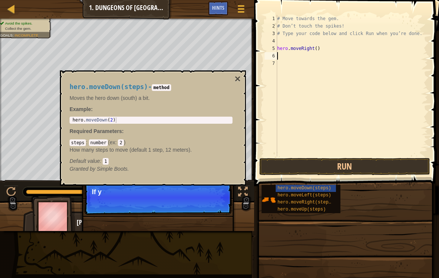
type textarea "hero.moveRight()"
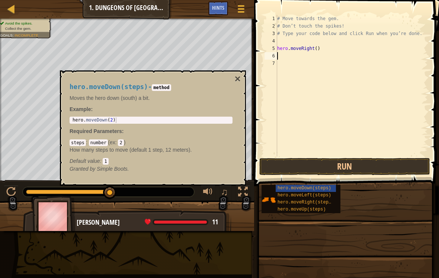
type textarea "h"
click at [328, 163] on button "Run" at bounding box center [344, 166] width 171 height 17
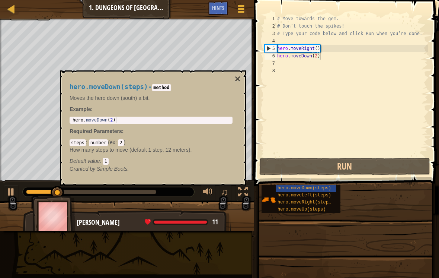
click at [240, 77] on button "×" at bounding box center [238, 79] width 6 height 10
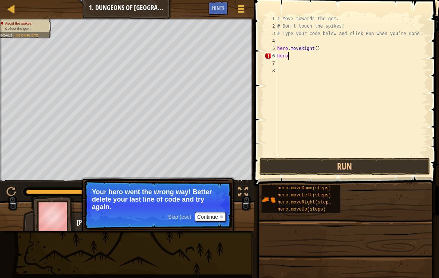
scroll to position [4, 0]
type textarea "h"
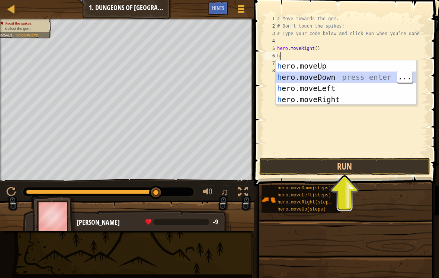
type textarea "h"
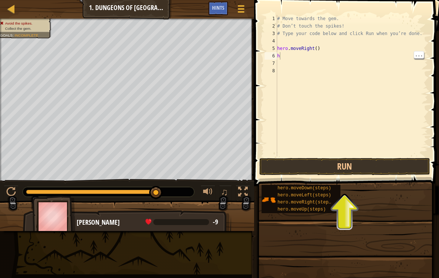
click at [313, 56] on div "# Move towards the gem. # Don’t touch the spikes! # Type your code below and cl…" at bounding box center [352, 93] width 152 height 156
type textarea "he"
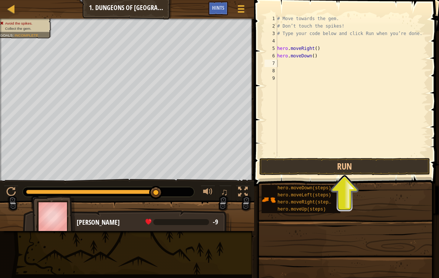
click at [370, 161] on button "Run" at bounding box center [344, 166] width 171 height 17
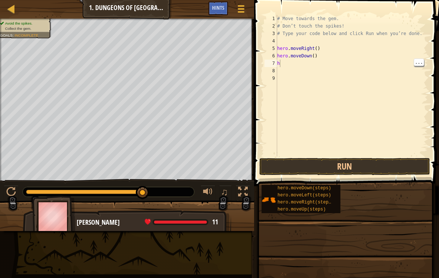
click at [291, 66] on div "# Move towards the gem. # Don’t touch the spikes! # Type your code below and cl…" at bounding box center [352, 93] width 152 height 156
click at [278, 65] on div "# Move towards the gem. # Don’t touch the spikes! # Type your code below and cl…" at bounding box center [352, 93] width 152 height 156
click at [286, 63] on div "# Move towards the gem. # Don’t touch the spikes! # Type your code below and cl…" at bounding box center [352, 93] width 152 height 156
type textarea "he"
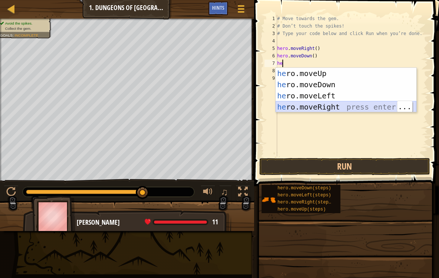
click at [327, 104] on div "he ro.moveUp press enter he ro.moveDown press enter he ro.moveLeft press enter …" at bounding box center [346, 101] width 141 height 67
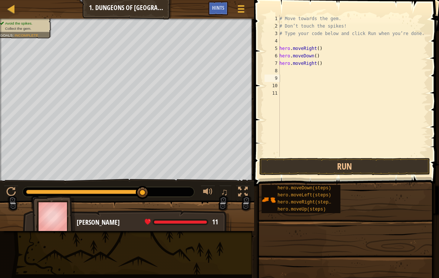
click at [386, 164] on button "Run" at bounding box center [344, 166] width 171 height 17
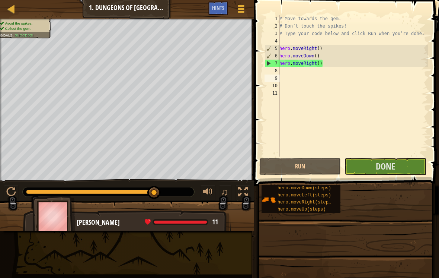
click at [396, 168] on button "Done" at bounding box center [386, 166] width 82 height 17
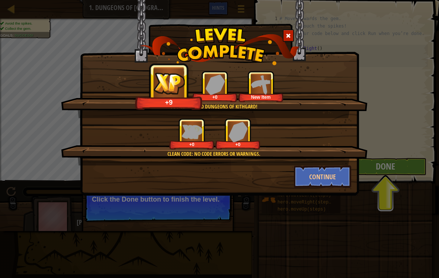
click at [338, 173] on button "Continue" at bounding box center [323, 176] width 58 height 22
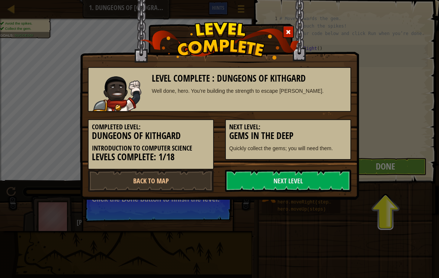
click at [329, 182] on link "Next Level" at bounding box center [288, 180] width 126 height 22
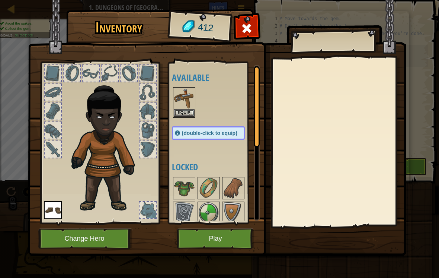
click at [184, 109] on button "Equip" at bounding box center [184, 113] width 21 height 8
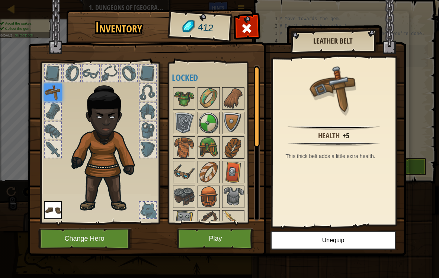
click at [54, 90] on img at bounding box center [53, 92] width 18 height 18
click at [307, 243] on button "Unequip" at bounding box center [334, 240] width 126 height 19
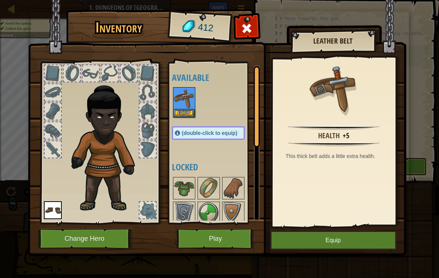
click at [290, 239] on button "Equip" at bounding box center [334, 240] width 126 height 19
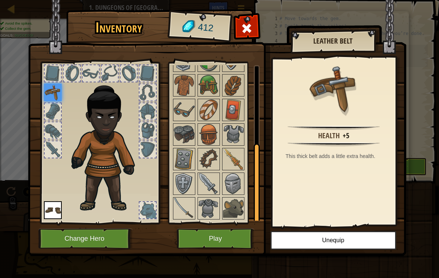
scroll to position [62, 0]
click at [209, 206] on img at bounding box center [208, 208] width 21 height 21
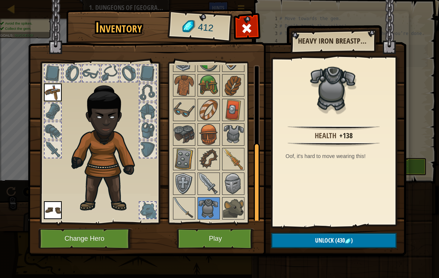
click at [230, 211] on img at bounding box center [233, 208] width 21 height 21
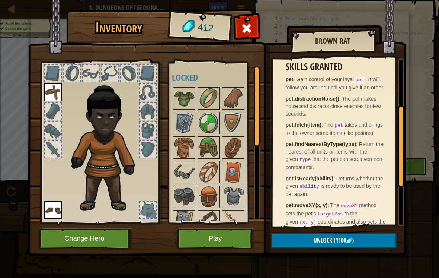
scroll to position [0, 0]
click at [190, 106] on img at bounding box center [184, 98] width 21 height 21
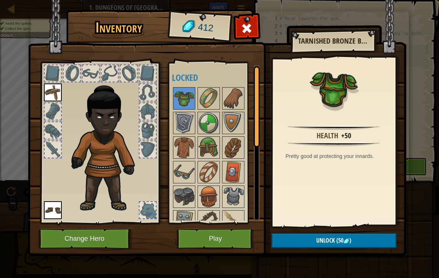
click at [216, 235] on button "Play" at bounding box center [216, 238] width 78 height 20
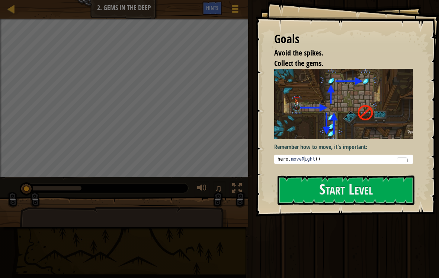
click at [329, 153] on div "Remember how to move, it's important: 1 hero . moveRight ( ) הההההההההההההההההה…" at bounding box center [343, 116] width 139 height 95
click at [303, 192] on button "Start Level" at bounding box center [346, 189] width 137 height 29
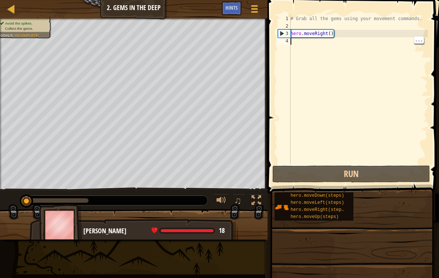
click at [299, 41] on div "# Grab all the gems using your movement commands. hero . moveRight ( )" at bounding box center [358, 97] width 139 height 164
type textarea "h"
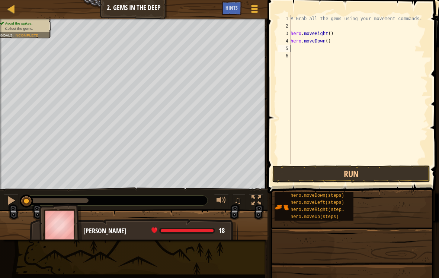
click at [364, 173] on button "Run" at bounding box center [351, 173] width 158 height 17
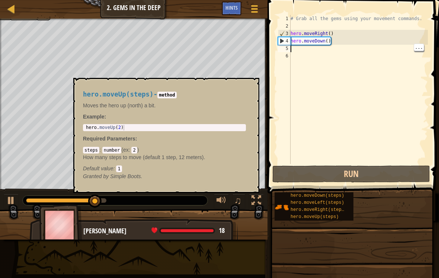
click at [332, 217] on span "hero.moveUp(steps)" at bounding box center [315, 216] width 48 height 5
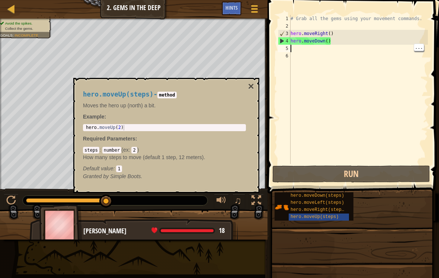
type textarea "h"
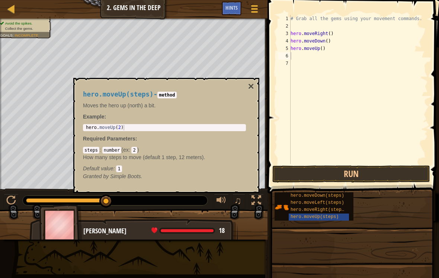
click at [350, 173] on button "Run" at bounding box center [351, 173] width 158 height 17
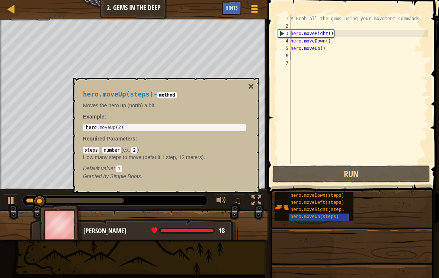
click at [251, 84] on button "×" at bounding box center [251, 86] width 6 height 10
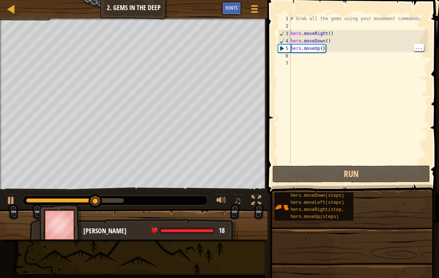
click at [324, 51] on div "# Grab all the gems using your movement commands. hero . moveRight ( ) hero . m…" at bounding box center [358, 97] width 139 height 164
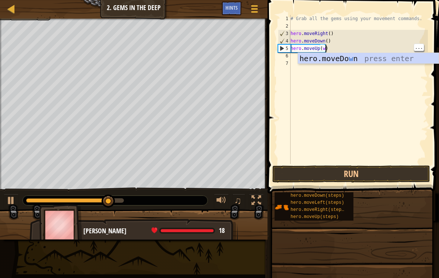
scroll to position [4, 3]
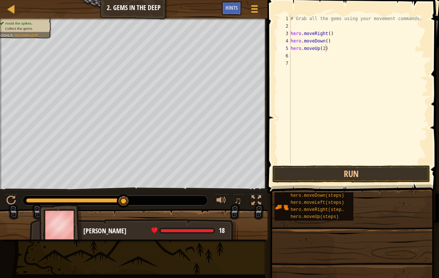
type textarea "hero.moveUp(2)"
click at [389, 169] on button "Run" at bounding box center [351, 173] width 158 height 17
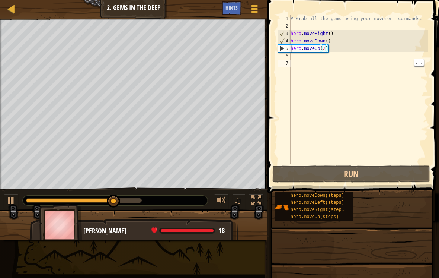
scroll to position [4, 0]
click at [303, 60] on div "# Grab all the gems using your movement commands. hero . moveRight ( ) hero . m…" at bounding box center [358, 97] width 139 height 164
click at [304, 57] on div "# Grab all the gems using your movement commands. hero . moveRight ( ) hero . m…" at bounding box center [358, 97] width 139 height 164
type textarea "h"
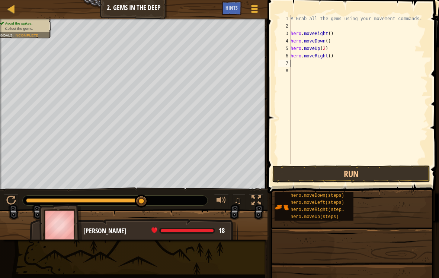
type textarea "h"
click at [372, 173] on button "Run" at bounding box center [351, 173] width 158 height 17
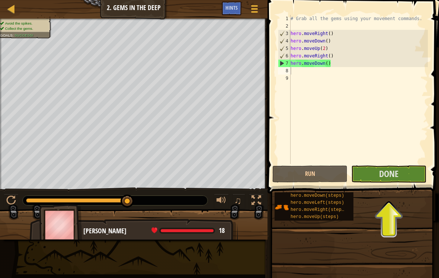
click at [378, 173] on button "Done" at bounding box center [388, 173] width 75 height 17
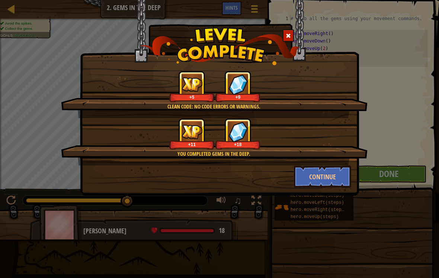
click at [404, 176] on div "Clean code: no code errors or warnings. +5 +9 You completed Gems in the Deep. +…" at bounding box center [219, 139] width 439 height 278
click at [331, 172] on button "Continue" at bounding box center [323, 176] width 58 height 22
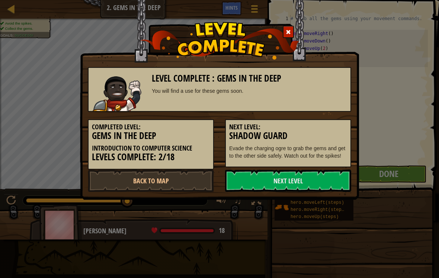
click at [281, 176] on link "Next Level" at bounding box center [288, 180] width 126 height 22
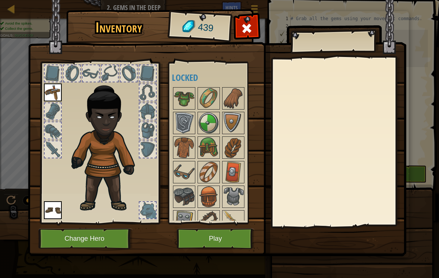
click at [54, 124] on div at bounding box center [53, 130] width 16 height 16
click at [149, 213] on div at bounding box center [148, 210] width 16 height 16
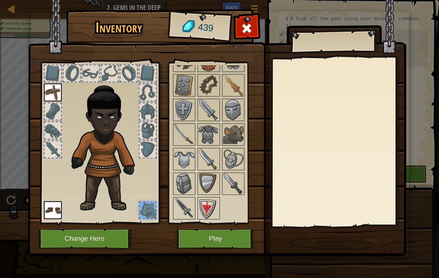
scroll to position [136, 0]
click at [205, 217] on img at bounding box center [208, 208] width 21 height 21
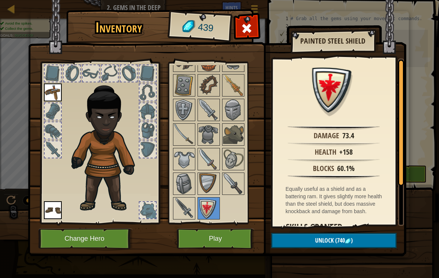
click at [195, 233] on button "Play" at bounding box center [216, 238] width 78 height 20
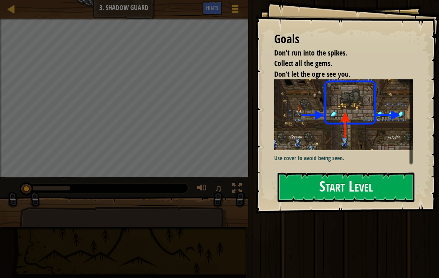
click at [380, 188] on button "Start Level" at bounding box center [346, 186] width 137 height 29
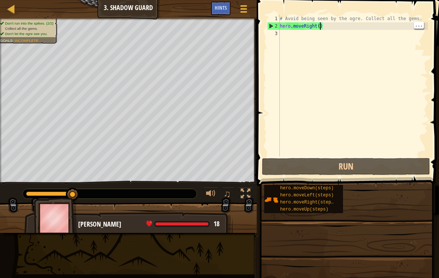
click at [320, 25] on div "# Avoid being seen by the ogre. Collect all the gems. hero . moveRight ( )" at bounding box center [353, 93] width 150 height 156
type textarea "hero.moveRight(3)"
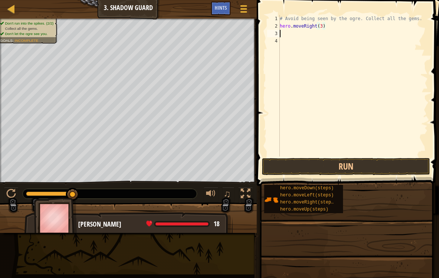
scroll to position [4, 0]
click at [357, 164] on button "Run" at bounding box center [346, 166] width 168 height 17
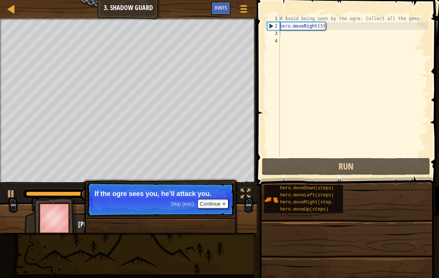
click at [208, 201] on button "Continue" at bounding box center [213, 204] width 31 height 10
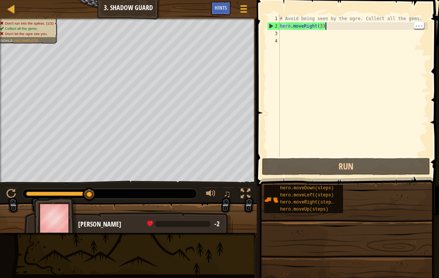
click at [318, 28] on div "# Avoid being seen by the ogre. Collect all the gems. hero . moveRight ( 3 )" at bounding box center [353, 93] width 150 height 156
click at [318, 25] on div "# Avoid being seen by the ogre. Collect all the gems. hero . moveRight ( 3 )" at bounding box center [353, 93] width 150 height 156
click at [325, 26] on div "# Avoid being seen by the ogre. Collect all the gems. hero . moveRight ( 3 )" at bounding box center [353, 93] width 150 height 156
click at [324, 23] on div "# Avoid being seen by the ogre. Collect all the gems. hero . moveRight ( 3 )" at bounding box center [353, 93] width 150 height 156
type textarea "hero.moveRight()"
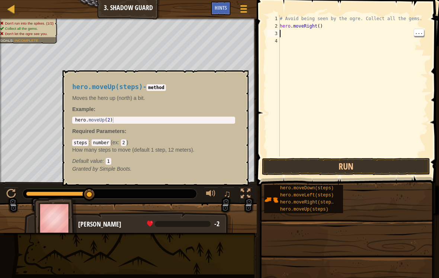
click at [289, 211] on span "hero.moveUp(steps)" at bounding box center [304, 209] width 48 height 5
type textarea "h"
click at [302, 42] on div "# Avoid being seen by the ogre. Collect all the gems. hero . moveRight ( ) hero…" at bounding box center [353, 93] width 150 height 156
type textarea "he"
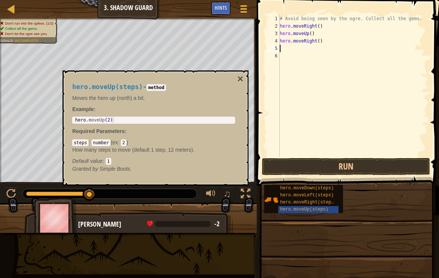
type textarea "h"
click at [362, 162] on button "Run" at bounding box center [346, 166] width 168 height 17
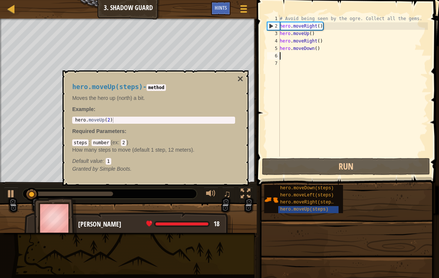
click at [234, 80] on div "hero.moveUp(steps) - method Moves the hero up (north) a bit. Example : 1 hero .…" at bounding box center [153, 127] width 173 height 103
click at [237, 82] on button "×" at bounding box center [240, 79] width 6 height 10
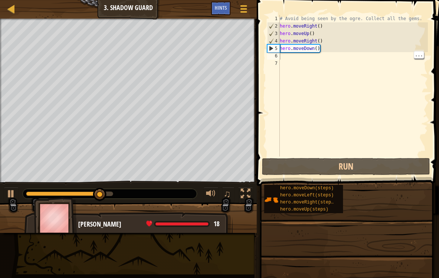
click at [294, 57] on div "# Avoid being seen by the ogre. Collect all the gems. hero . moveRight ( ) hero…" at bounding box center [353, 93] width 150 height 156
type textarea "h"
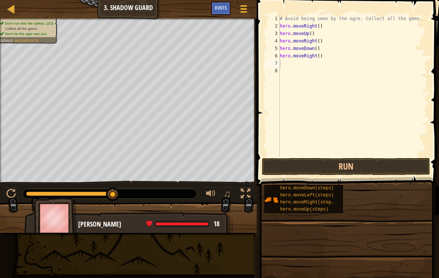
click at [378, 163] on button "Run" at bounding box center [346, 166] width 168 height 17
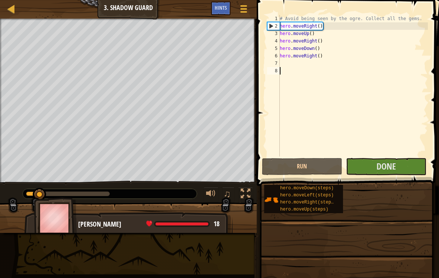
click at [392, 167] on span "Done" at bounding box center [386, 166] width 19 height 12
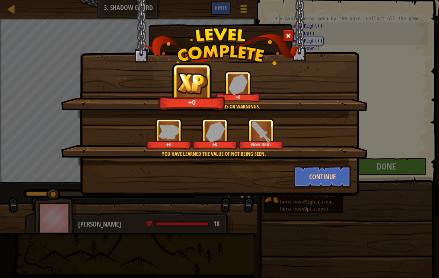
click at [332, 173] on button "Continue" at bounding box center [323, 176] width 58 height 22
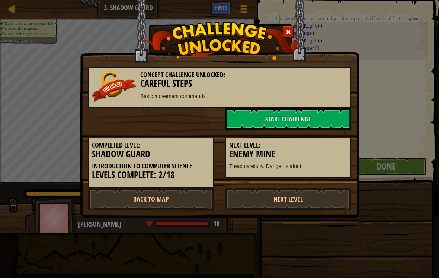
click at [313, 199] on link "Next Level" at bounding box center [288, 199] width 126 height 22
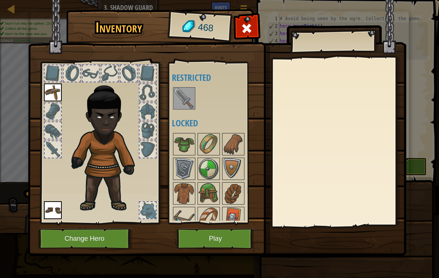
click at [319, 113] on div at bounding box center [338, 141] width 131 height 167
click at [190, 98] on img at bounding box center [184, 98] width 21 height 21
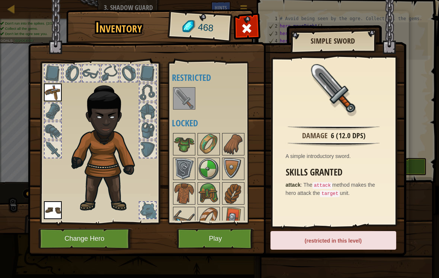
click at [219, 239] on button "Play" at bounding box center [216, 238] width 78 height 20
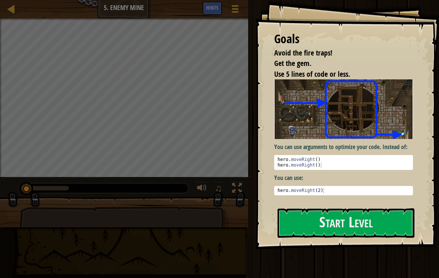
click at [308, 229] on button "Start Level" at bounding box center [346, 222] width 137 height 29
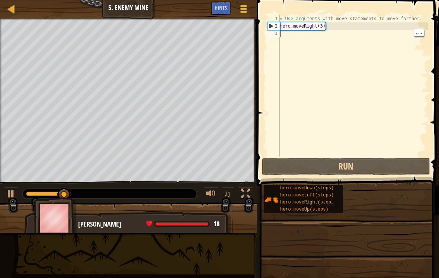
click at [290, 35] on div "# Use arguments with move statements to move farther. hero . moveRight ( 3 )" at bounding box center [353, 93] width 150 height 156
type textarea "h"
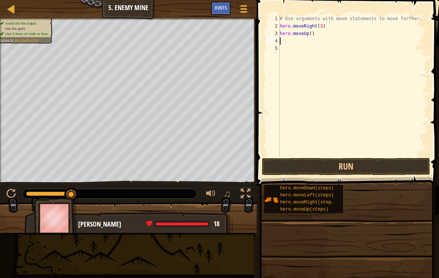
type textarea "h"
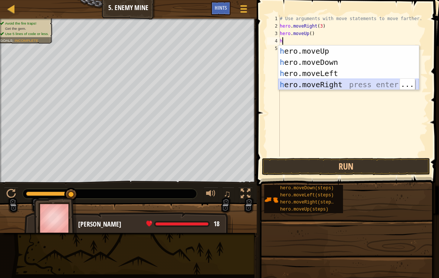
click at [373, 83] on div "h ero.moveUp press enter h ero.moveDown press enter h ero.moveLeft press enter …" at bounding box center [348, 78] width 141 height 67
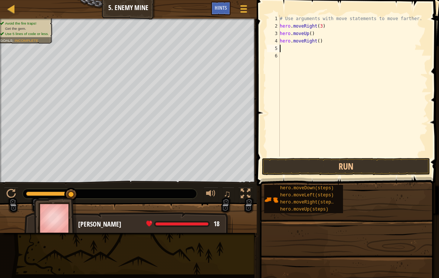
type textarea "h"
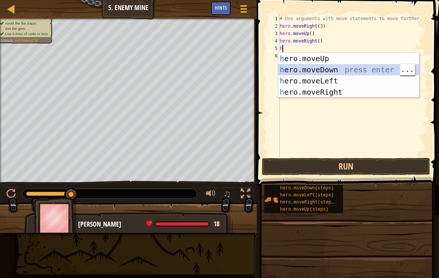
click at [376, 67] on div "h ero.moveUp press enter h ero.moveDown press enter h ero.moveLeft press enter …" at bounding box center [348, 86] width 141 height 67
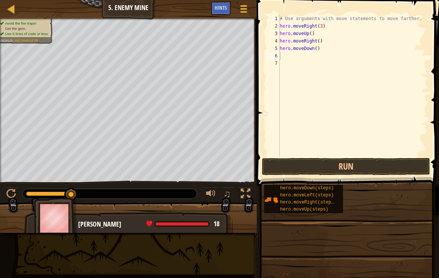
click at [367, 163] on button "Run" at bounding box center [346, 166] width 168 height 17
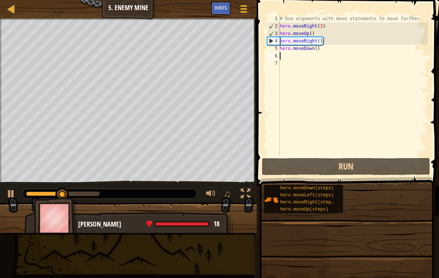
type textarea "h"
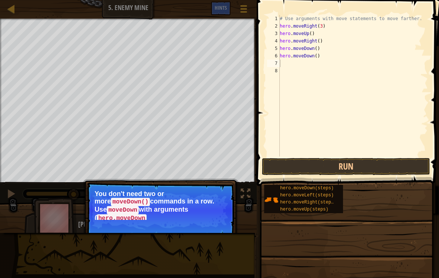
click at [376, 164] on button "Run" at bounding box center [346, 166] width 168 height 17
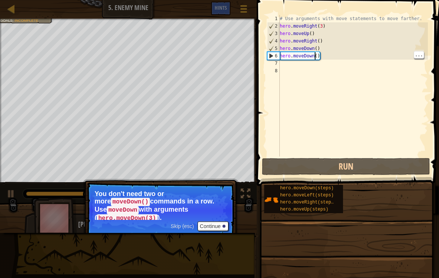
click at [323, 58] on div "# Use arguments with move statements to move farther. hero . moveRight ( 3 ) he…" at bounding box center [353, 93] width 150 height 156
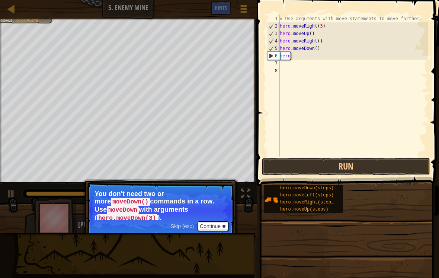
type textarea "h"
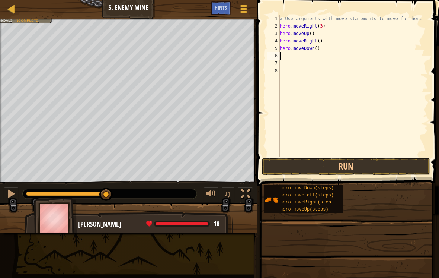
click at [314, 50] on div "# Use arguments with move statements to move farther. hero . moveRight ( 3 ) he…" at bounding box center [353, 93] width 150 height 156
type textarea "hero.moveDown(3)"
click at [287, 54] on div "# Use arguments with move statements to move farther. hero . moveRight ( 3 ) he…" at bounding box center [353, 93] width 150 height 156
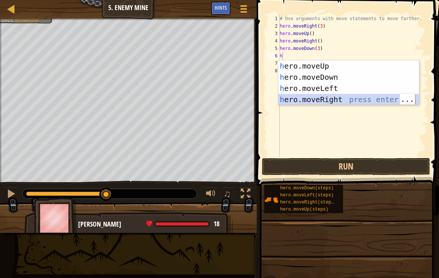
type textarea "h"
click at [360, 76] on div "h ero.moveUp press enter h ero.moveDown press enter h ero.moveLeft press enter …" at bounding box center [348, 93] width 141 height 67
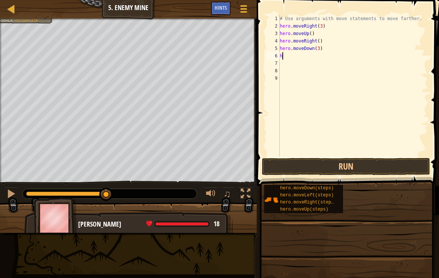
type textarea "he"
click at [350, 159] on button "Run" at bounding box center [346, 166] width 168 height 17
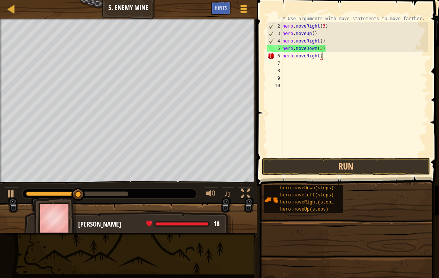
scroll to position [4, 3]
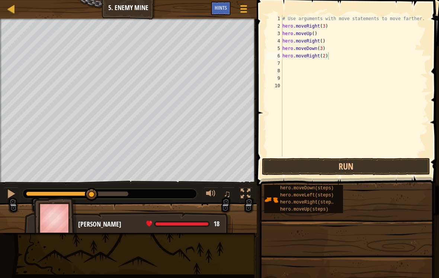
type textarea "hero.moveRight(2)"
click at [361, 167] on button "Run" at bounding box center [346, 166] width 168 height 17
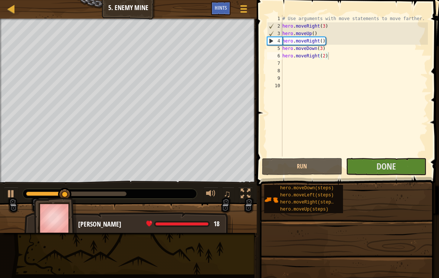
click at [390, 161] on span "Done" at bounding box center [386, 166] width 19 height 12
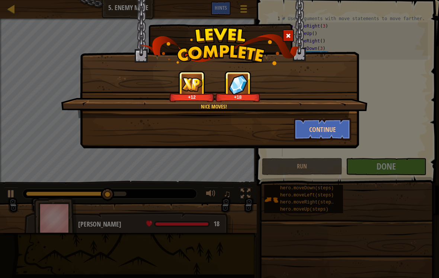
click at [338, 129] on button "Continue" at bounding box center [323, 129] width 58 height 22
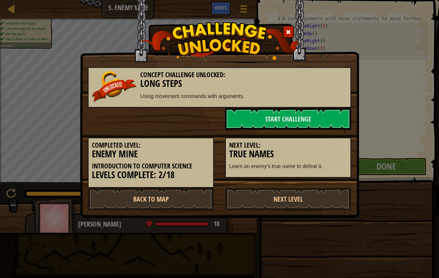
click at [328, 206] on link "Next Level" at bounding box center [288, 199] width 126 height 22
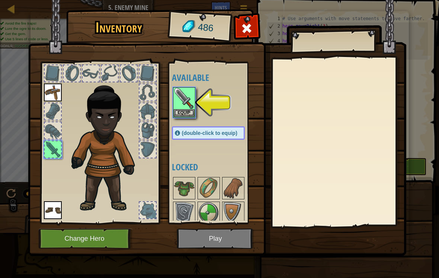
click at [189, 102] on img at bounding box center [184, 98] width 21 height 21
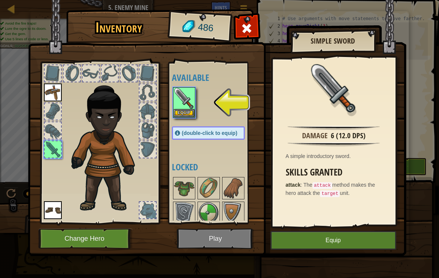
click at [328, 238] on button "Equip" at bounding box center [334, 240] width 126 height 19
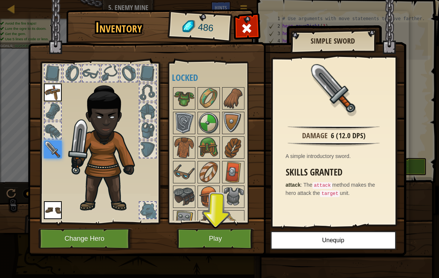
click at [228, 234] on button "Play" at bounding box center [216, 238] width 78 height 20
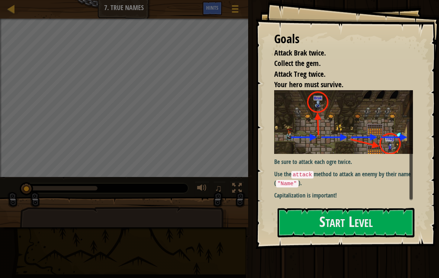
click at [382, 224] on button "Start Level" at bounding box center [346, 222] width 137 height 29
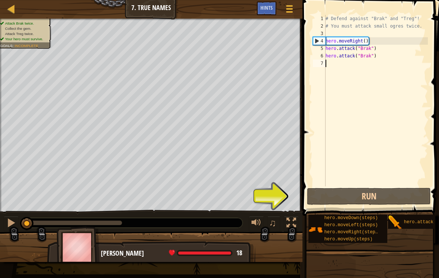
click at [385, 194] on button "Run" at bounding box center [369, 196] width 124 height 17
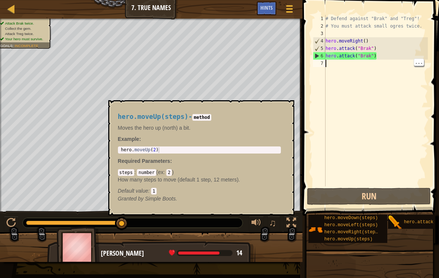
click at [372, 240] on span "hero.moveUp(steps)" at bounding box center [349, 238] width 48 height 5
click at [334, 64] on div "# Defend against "Brak" and "Treg"! # You must attack small ogres twice. hero .…" at bounding box center [376, 108] width 104 height 186
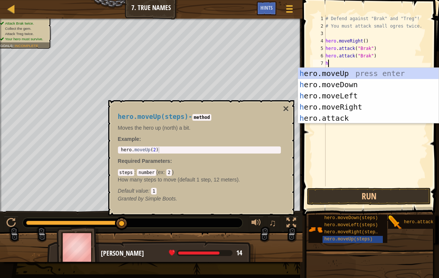
click at [286, 110] on button "×" at bounding box center [286, 108] width 6 height 10
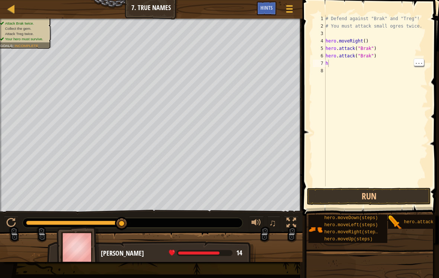
click at [334, 63] on div "# Defend against "Brak" and "Treg"! # You must attack small ogres twice. hero .…" at bounding box center [376, 108] width 104 height 186
type textarea "he"
click at [365, 62] on div "# Defend against "Brak" and "Treg"! # You must attack small ogres twice. hero .…" at bounding box center [376, 108] width 104 height 186
click at [379, 191] on button "Run" at bounding box center [369, 196] width 124 height 17
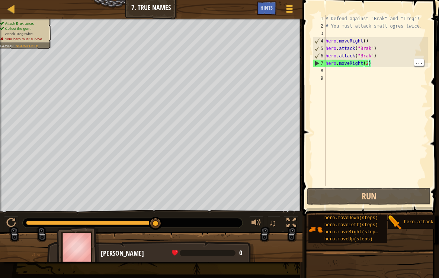
click at [370, 62] on div "# Defend against "Brak" and "Treg"! # You must attack small ogres twice. hero .…" at bounding box center [376, 108] width 104 height 186
type textarea "hero.moveRight()"
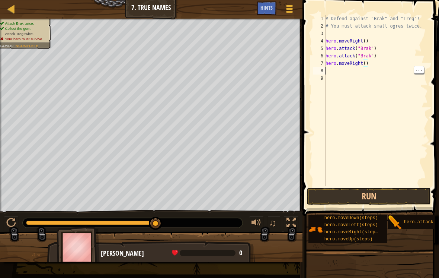
scroll to position [4, 0]
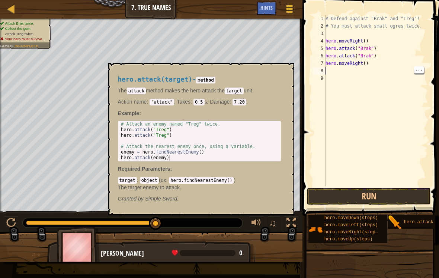
click at [417, 224] on span "hero.attack(target)" at bounding box center [429, 221] width 51 height 5
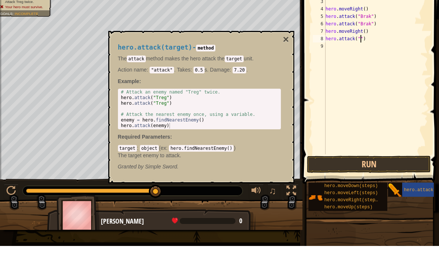
scroll to position [4, 3]
type textarea "hero.attack("Trek")"
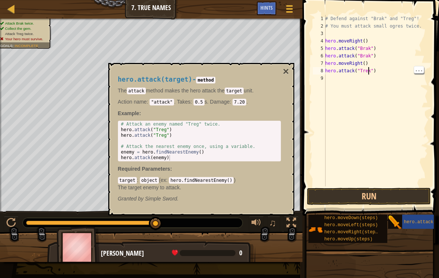
click at [370, 74] on div "# Defend against "Brak" and "Treg"! # You must attack small ogres twice. hero .…" at bounding box center [376, 108] width 104 height 186
click at [374, 71] on div "# Defend against "Brak" and "Treg"! # You must attack small ogres twice. hero .…" at bounding box center [376, 108] width 104 height 186
click at [380, 71] on div "# Defend against "Brak" and "Treg"! # You must attack small ogres twice. hero .…" at bounding box center [376, 108] width 104 height 186
type textarea "hero.attack("Trek")"
click at [336, 80] on div "# Defend against "Brak" and "Treg"! # You must attack small ogres twice. hero .…" at bounding box center [376, 108] width 104 height 186
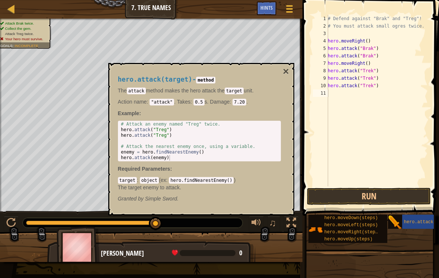
click at [377, 199] on button "Run" at bounding box center [369, 196] width 124 height 17
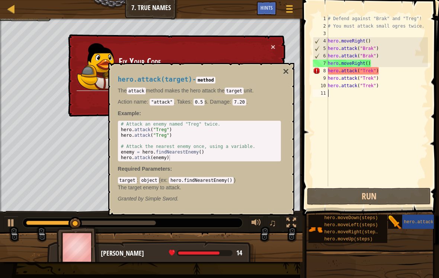
click at [281, 76] on div "hero.attack(target) - method The attack method makes the hero attack the target…" at bounding box center [199, 139] width 173 height 140
click at [283, 75] on button "×" at bounding box center [286, 71] width 6 height 10
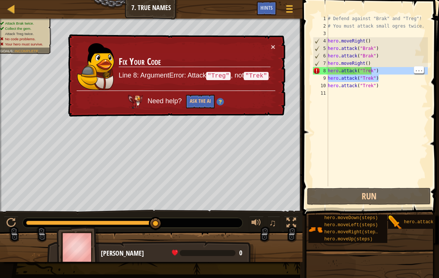
click at [376, 70] on div "# Defend against "Brak" and "Treg"! # You must attack small ogres twice. hero .…" at bounding box center [377, 108] width 102 height 186
click at [385, 72] on div "# Defend against "Brak" and "Treg"! # You must attack small ogres twice. hero .…" at bounding box center [377, 108] width 102 height 186
click at [370, 70] on div "# Defend against "Brak" and "Treg"! # You must attack small ogres twice. hero .…" at bounding box center [377, 108] width 102 height 186
click at [376, 72] on div "# Defend against "Brak" and "Treg"! # You must attack small ogres twice. hero .…" at bounding box center [377, 108] width 102 height 186
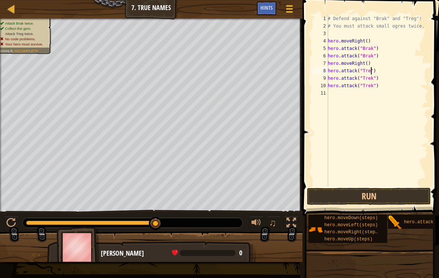
scroll to position [4, 4]
click at [375, 76] on div "# Defend against "Brak" and "Treg"! # You must attack small ogres twice. hero .…" at bounding box center [377, 108] width 102 height 186
type textarea "hero.attack("Treg")"
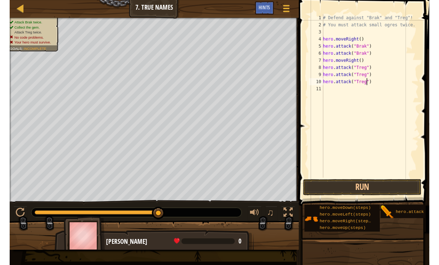
scroll to position [4, 0]
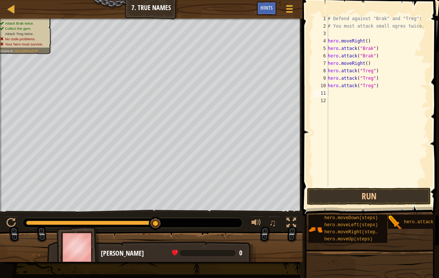
click at [379, 202] on button "Run" at bounding box center [369, 196] width 124 height 17
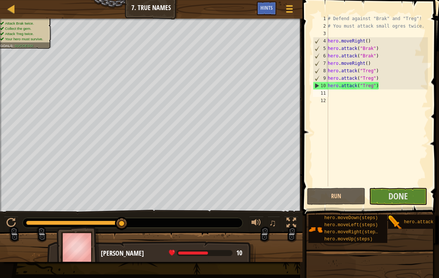
type textarea "hero.attack("Treg")"
click at [396, 86] on div "# Defend against "Brak" and "Treg"! # You must attack small ogres twice. hero .…" at bounding box center [377, 108] width 102 height 186
click at [386, 87] on div "# Defend against "Brak" and "Treg"! # You must attack small ogres twice. hero .…" at bounding box center [377, 108] width 102 height 186
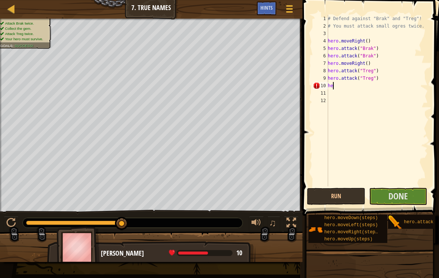
type textarea "h"
click at [350, 195] on button "Run" at bounding box center [336, 196] width 58 height 17
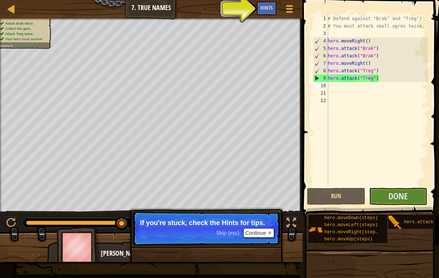
click at [261, 233] on button "Continue" at bounding box center [258, 233] width 31 height 10
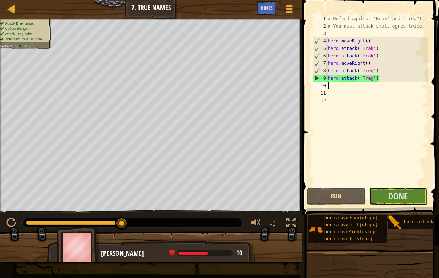
click at [270, 8] on span "Hints" at bounding box center [267, 7] width 12 height 7
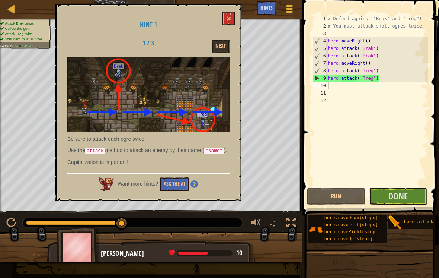
click at [176, 191] on button "Ask the AI" at bounding box center [174, 184] width 29 height 14
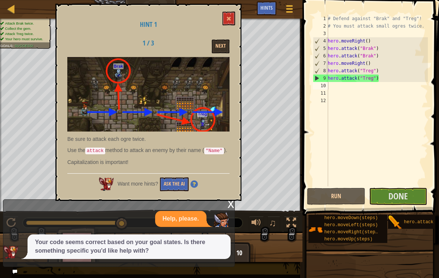
click at [226, 9] on div "Hint 1 1 / 3 Next Be sure to attack each ogre twice. Use the attack method to a…" at bounding box center [148, 102] width 186 height 197
click at [229, 9] on div "Hint 1 1 / 3 Next Be sure to attack each ogre twice. Use the attack method to a…" at bounding box center [148, 102] width 186 height 197
click at [229, 12] on button at bounding box center [229, 19] width 13 height 14
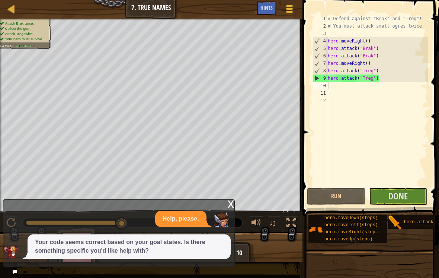
click at [226, 16] on div "Map Introduction to Computer Science 7. True Names Game Menu Done Hints" at bounding box center [151, 9] width 303 height 19
click at [393, 198] on span "Done" at bounding box center [398, 196] width 19 height 12
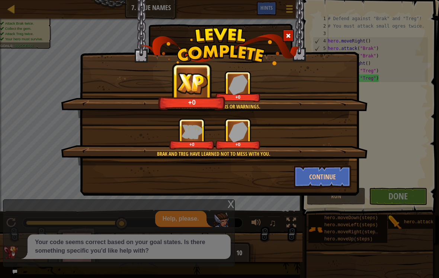
click at [330, 177] on button "Continue" at bounding box center [323, 176] width 58 height 22
